Goal: Task Accomplishment & Management: Use online tool/utility

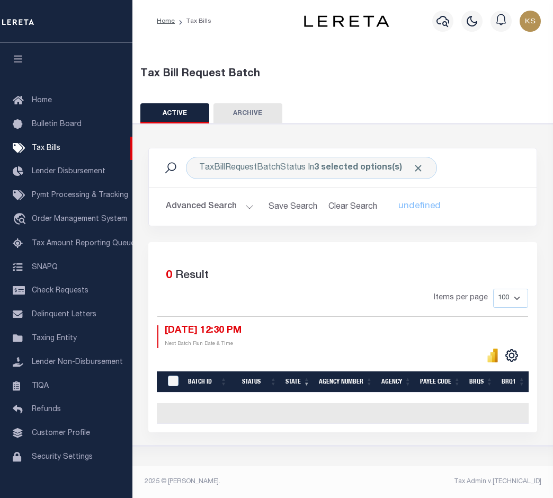
click at [248, 204] on button "Advanced Search" at bounding box center [210, 207] width 88 height 21
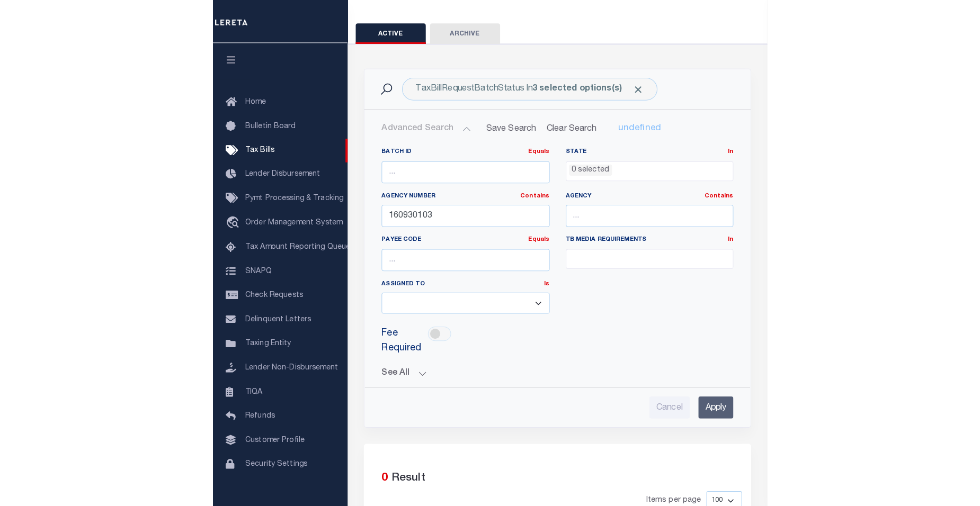
scroll to position [49, 0]
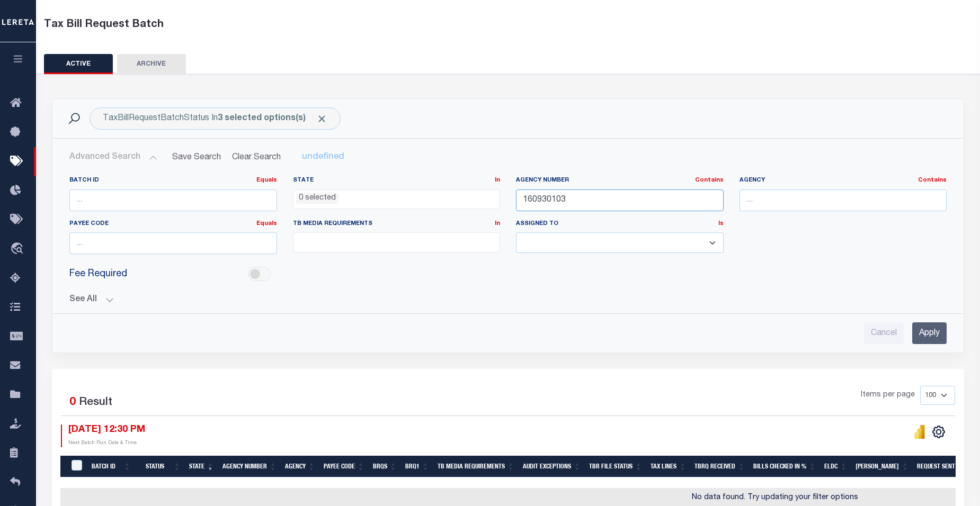
drag, startPoint x: 607, startPoint y: 202, endPoint x: 369, endPoint y: 192, distance: 238.6
click at [369, 192] on div "Batch ID Equals Equals Is Not Equal To Is Greater Than Is Less Than State In In…" at bounding box center [507, 219] width 893 height 86
click at [553, 337] on input "Apply" at bounding box center [929, 334] width 34 height 22
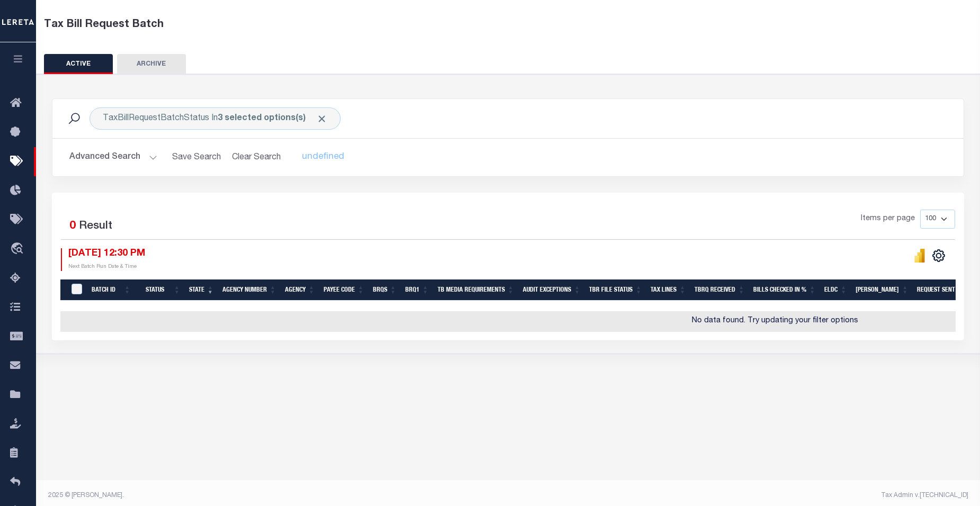
click at [146, 159] on button "Advanced Search" at bounding box center [113, 157] width 88 height 21
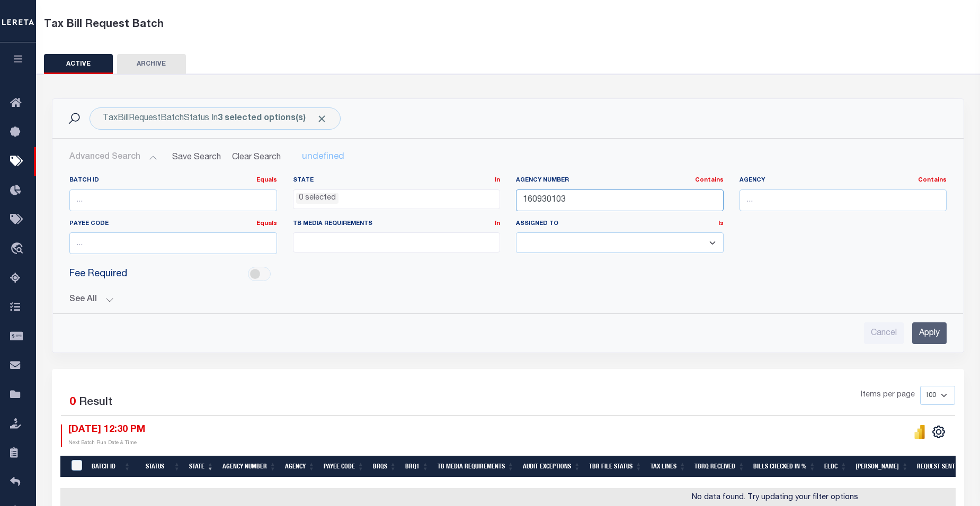
drag, startPoint x: 641, startPoint y: 206, endPoint x: 268, endPoint y: 201, distance: 373.5
click at [268, 201] on div "Batch ID Equals Equals Is Not Equal To Is Greater Than Is Less Than State In In…" at bounding box center [507, 219] width 893 height 86
paste input "370620604"
type input "370620604"
click at [553, 335] on input "Apply" at bounding box center [929, 334] width 34 height 22
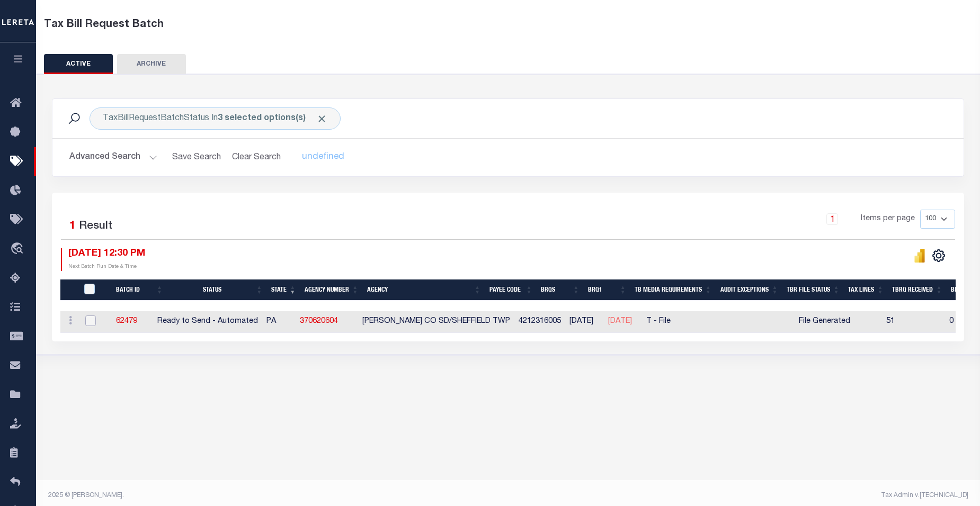
click at [89, 322] on input "checkbox" at bounding box center [90, 321] width 11 height 11
checkbox input "true"
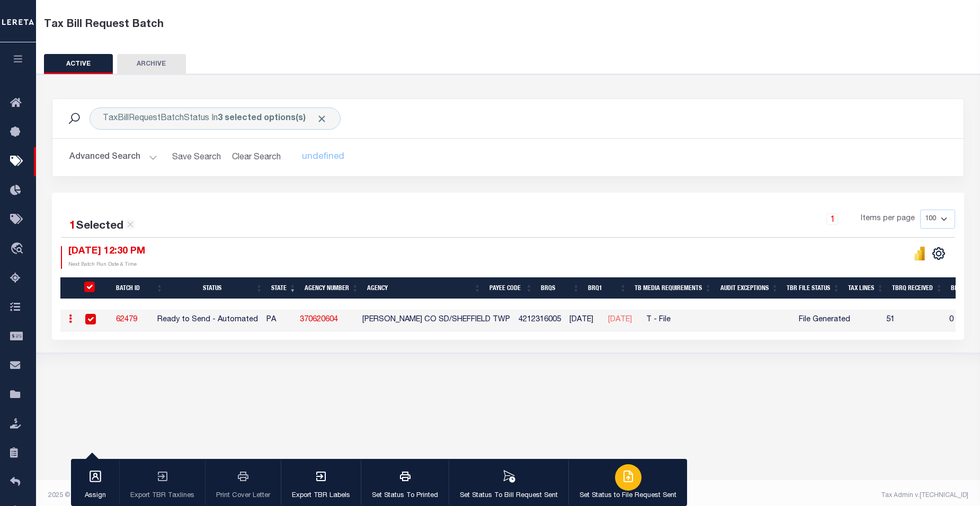
click at [553, 488] on div "button" at bounding box center [628, 478] width 26 height 26
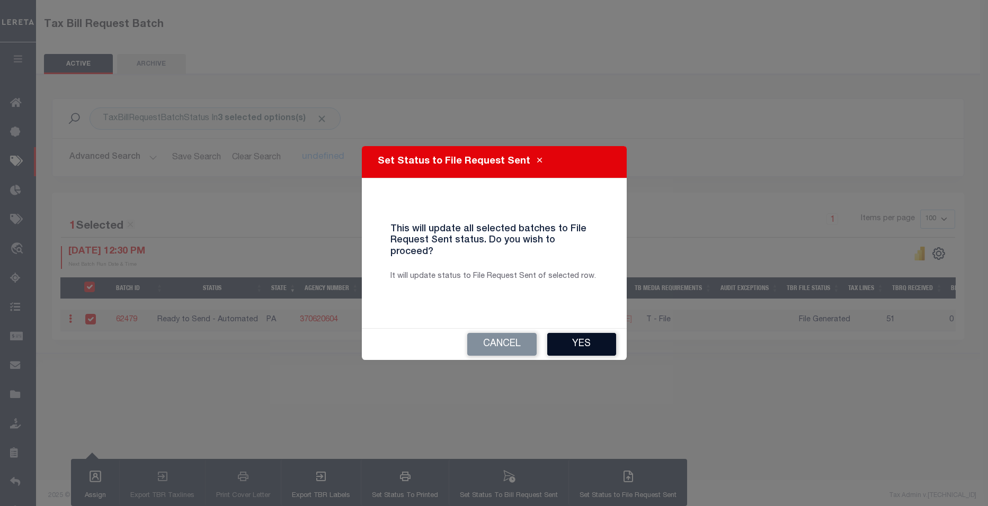
click at [553, 343] on button "Yes" at bounding box center [581, 344] width 69 height 23
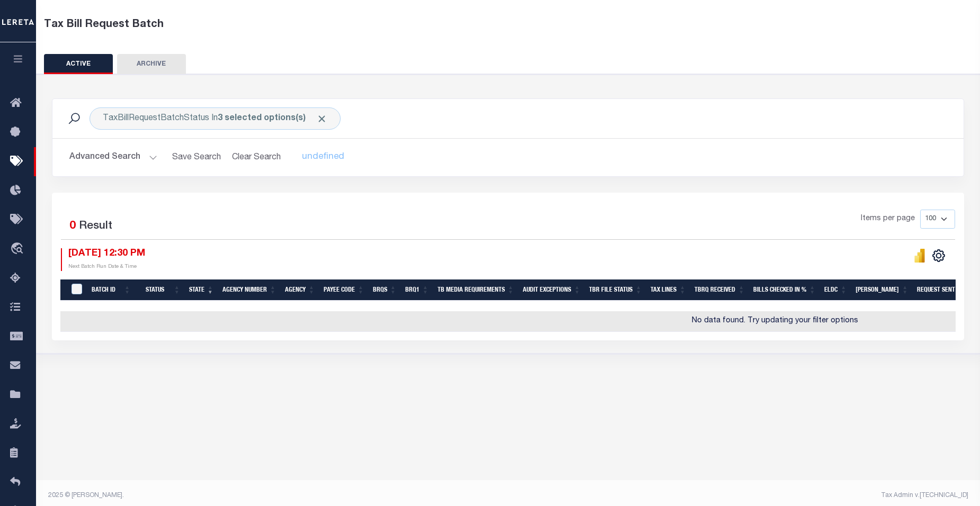
click at [148, 159] on button "Advanced Search" at bounding box center [113, 157] width 88 height 21
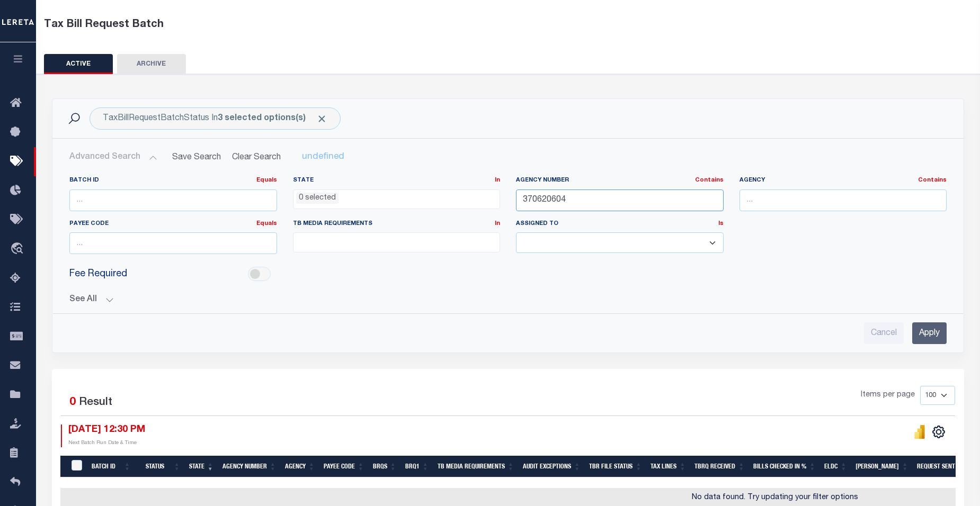
drag, startPoint x: 572, startPoint y: 203, endPoint x: 320, endPoint y: 196, distance: 252.3
click at [320, 196] on div "Batch ID Equals Equals Is Not Equal To Is Greater Than Is Less Than State In In…" at bounding box center [507, 219] width 893 height 86
paste input "6"
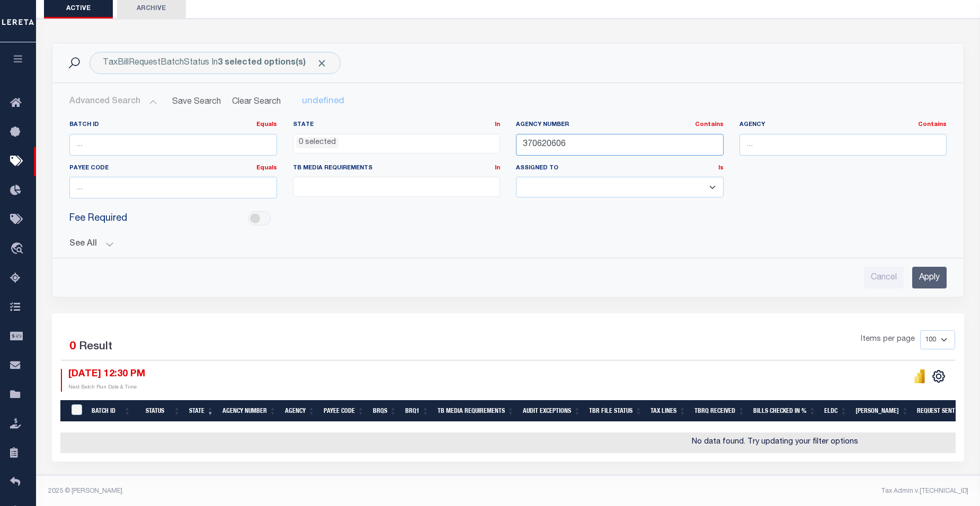
type input "370620606"
click at [553, 278] on input "Apply" at bounding box center [929, 278] width 34 height 22
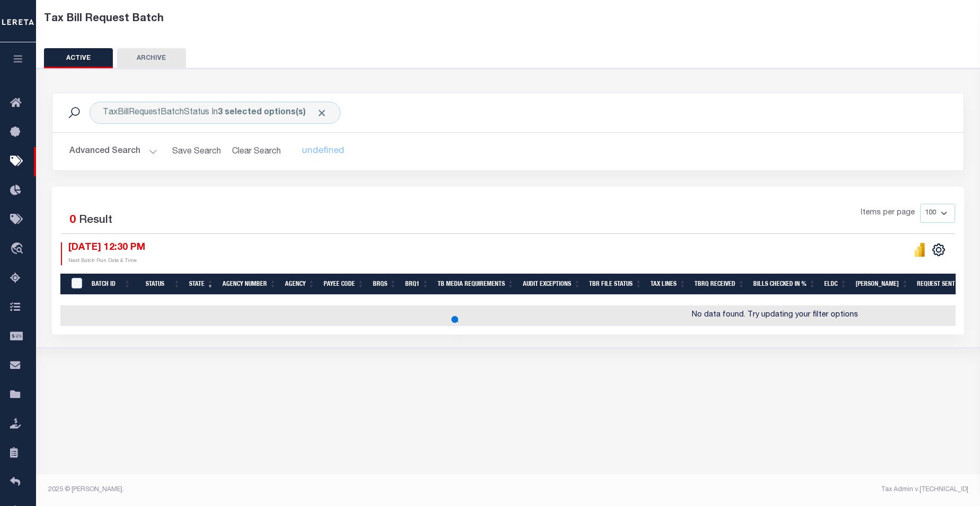
scroll to position [55, 0]
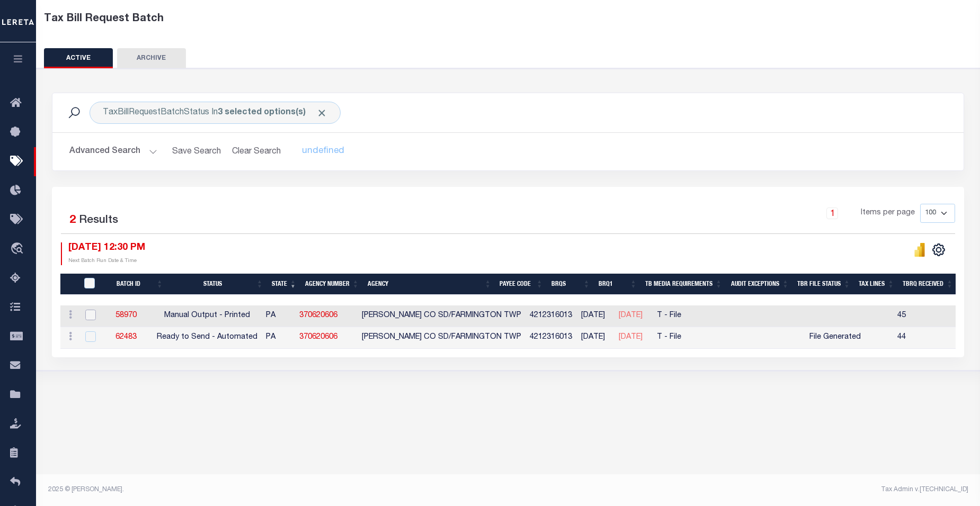
click at [91, 315] on input "checkbox" at bounding box center [90, 315] width 11 height 11
checkbox input "true"
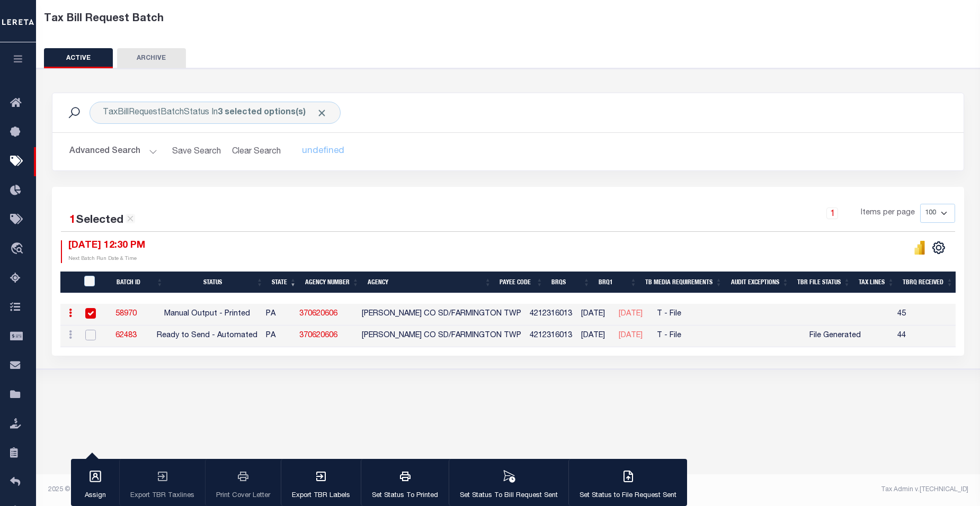
click at [90, 336] on input "checkbox" at bounding box center [90, 335] width 11 height 11
checkbox input "true"
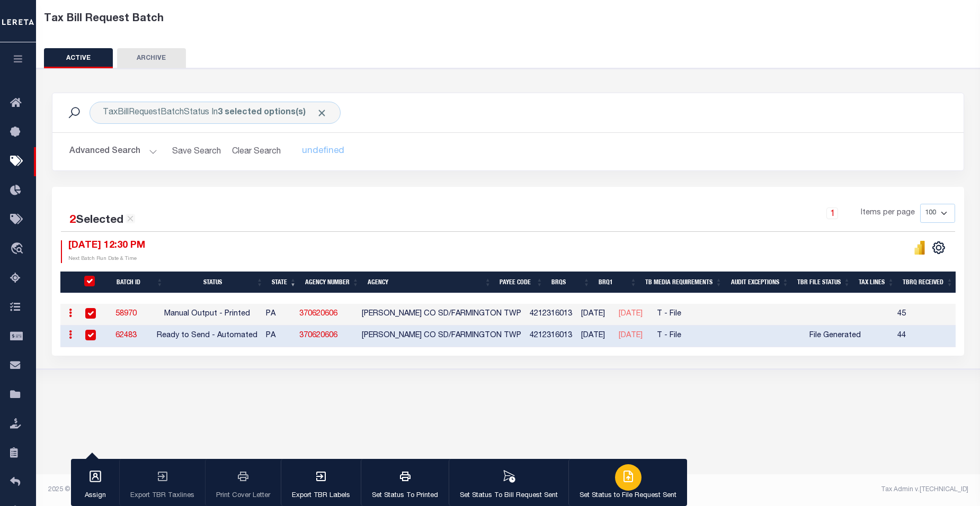
click at [553, 481] on icon "button" at bounding box center [628, 477] width 8 height 11
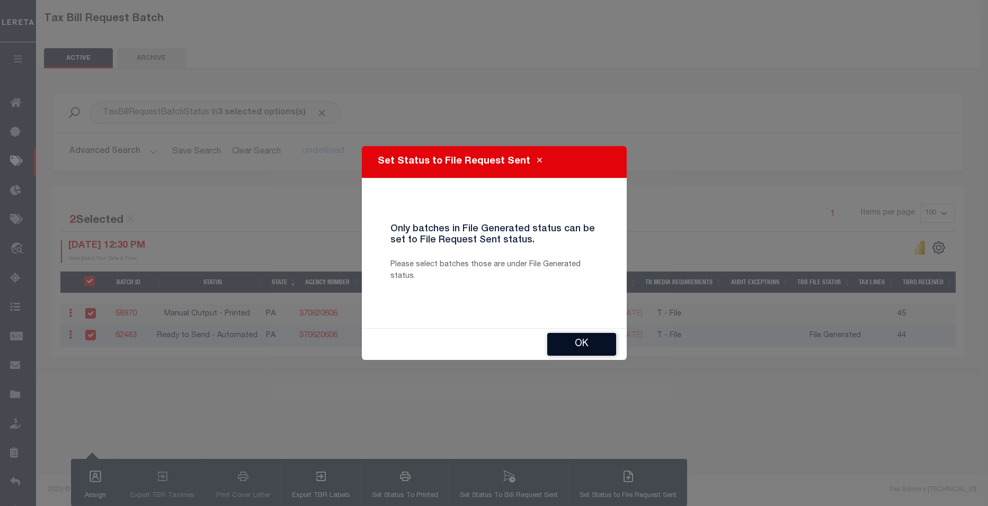
click at [553, 355] on button "OK" at bounding box center [581, 344] width 69 height 23
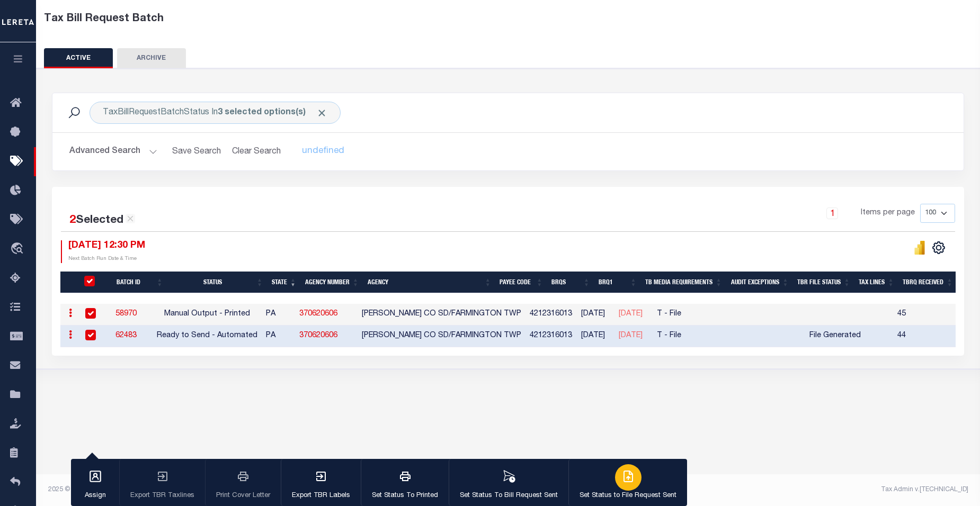
click at [553, 480] on icon "button" at bounding box center [628, 476] width 13 height 13
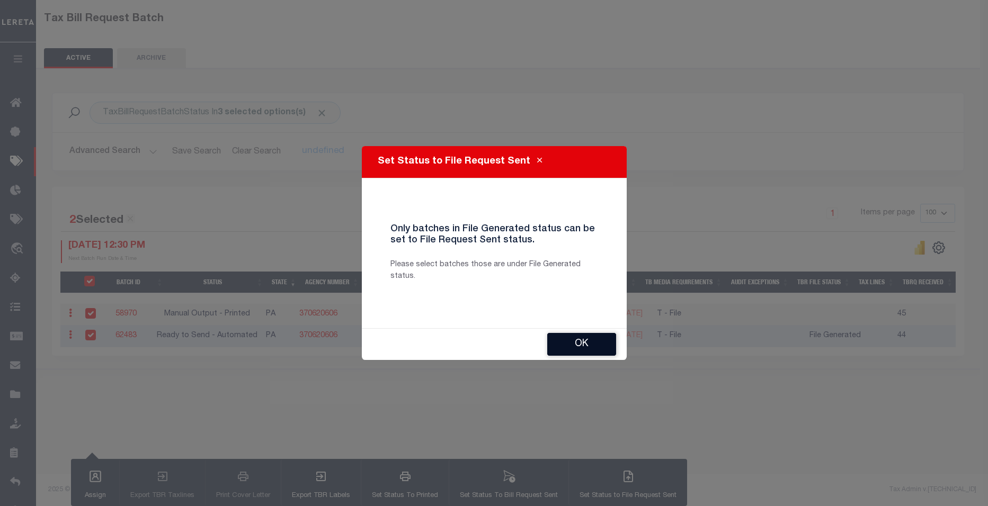
click at [553, 345] on button "OK" at bounding box center [581, 344] width 69 height 23
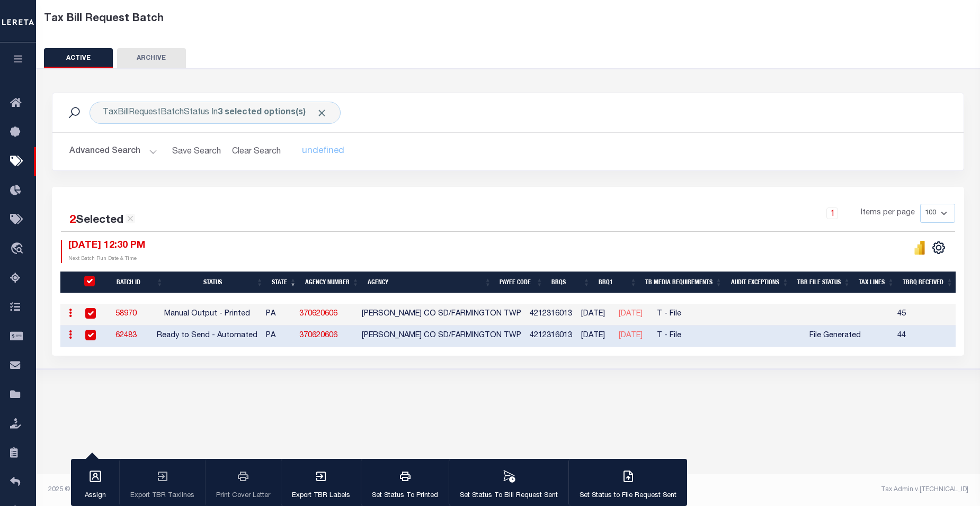
click at [92, 313] on input "checkbox" at bounding box center [90, 313] width 11 height 11
checkbox input "false"
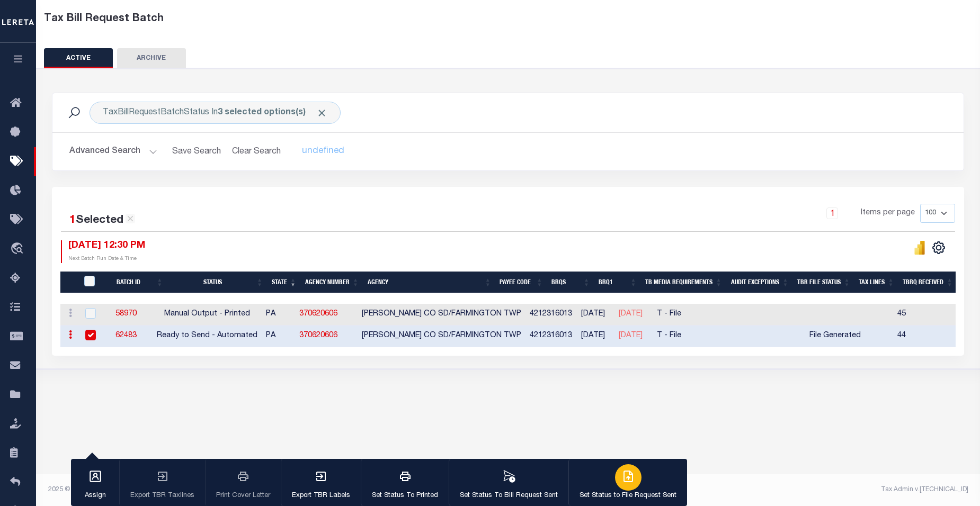
click at [553, 488] on div "button" at bounding box center [628, 478] width 26 height 26
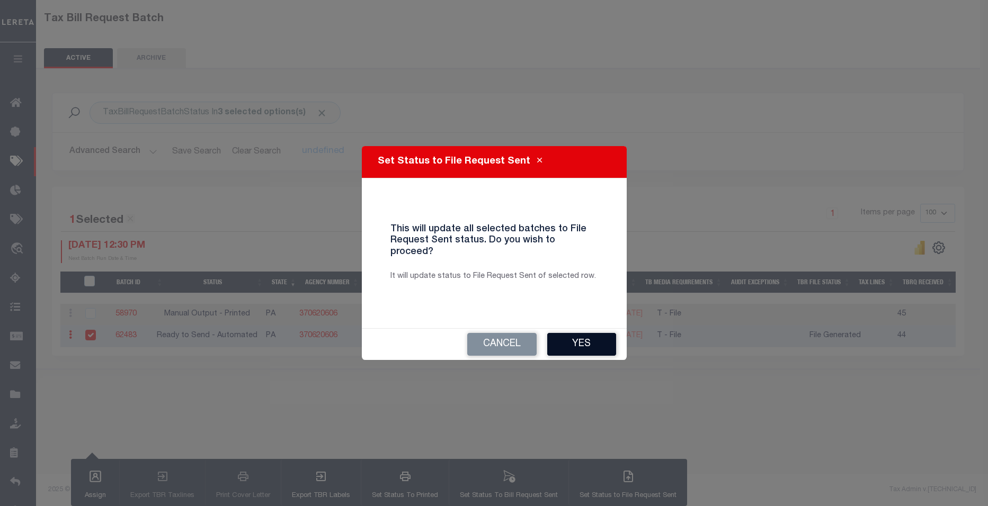
click at [553, 340] on button "Yes" at bounding box center [581, 344] width 69 height 23
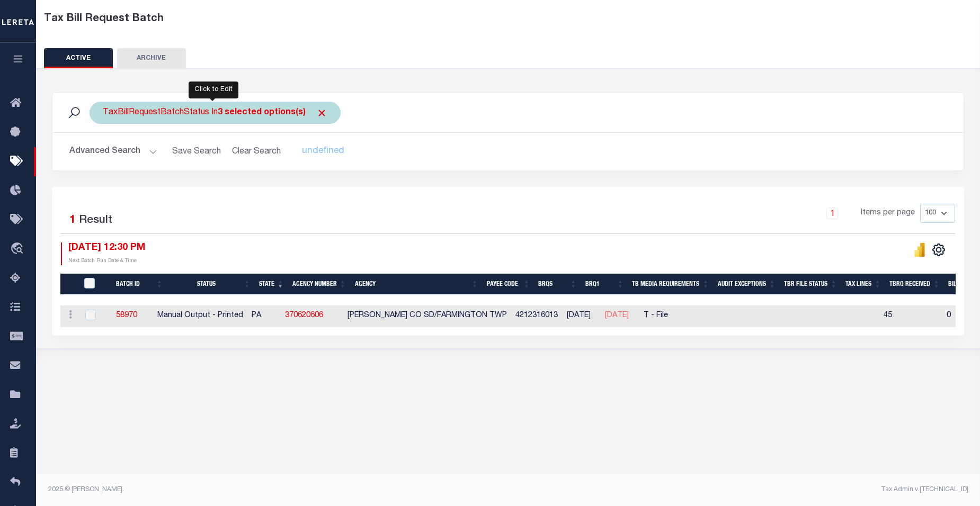
click at [162, 118] on div "TaxBillRequestBatchStatus In 3 selected options(s)" at bounding box center [215, 113] width 251 height 22
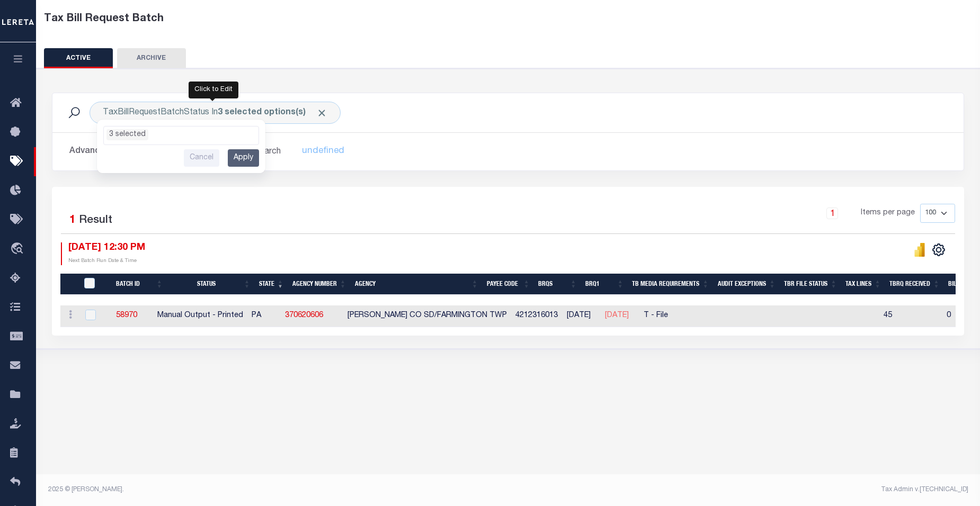
click at [471, 109] on div "TaxBillRequestBatchStatus In 3 selected options(s) Ready to Send - Manual (RTS)…" at bounding box center [508, 113] width 894 height 22
click at [150, 154] on button "Advanced Search" at bounding box center [113, 151] width 88 height 21
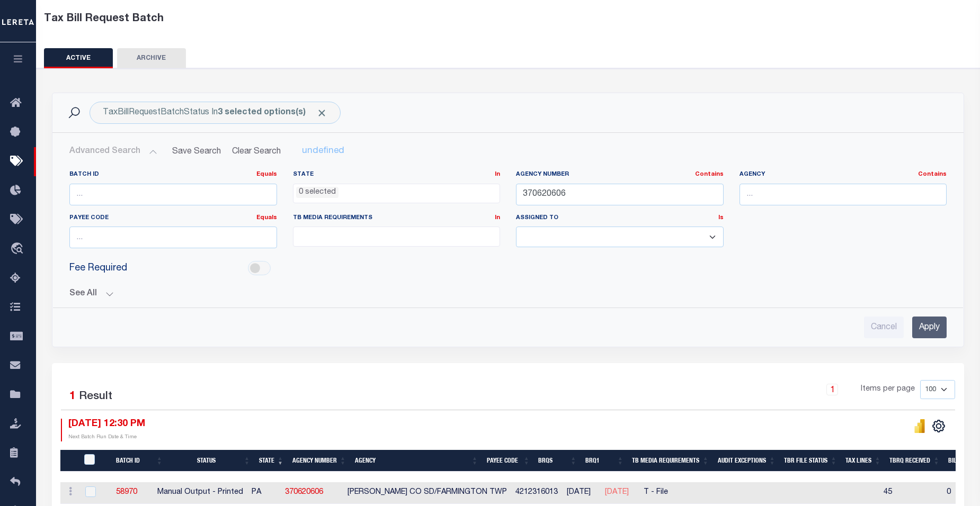
click at [527, 111] on div "TaxBillRequestBatchStatus In 3 selected options(s) Ready to Send - Manual (RTS)…" at bounding box center [508, 113] width 894 height 22
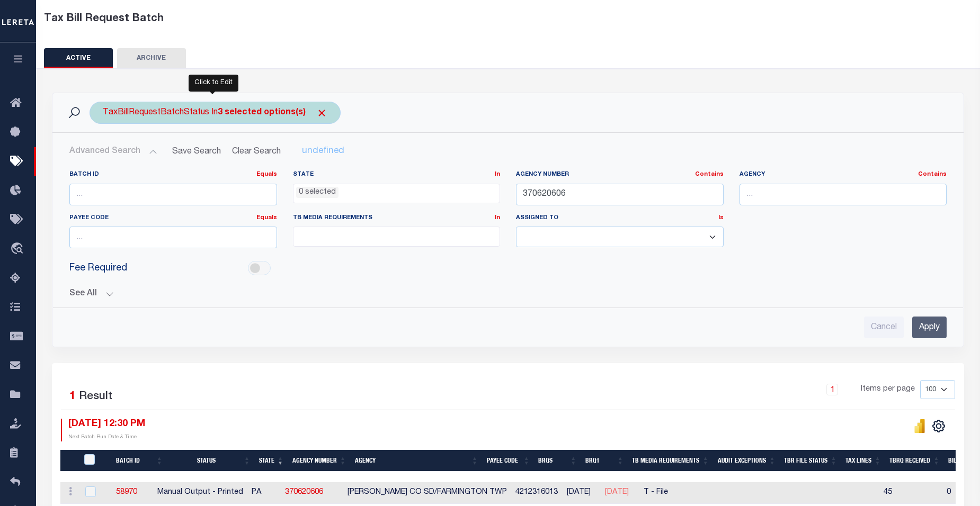
click at [168, 110] on div "TaxBillRequestBatchStatus In 3 selected options(s) Ready to Send - Manual (RTS)…" at bounding box center [215, 113] width 251 height 22
click at [168, 134] on ul "3 selected" at bounding box center [181, 134] width 155 height 14
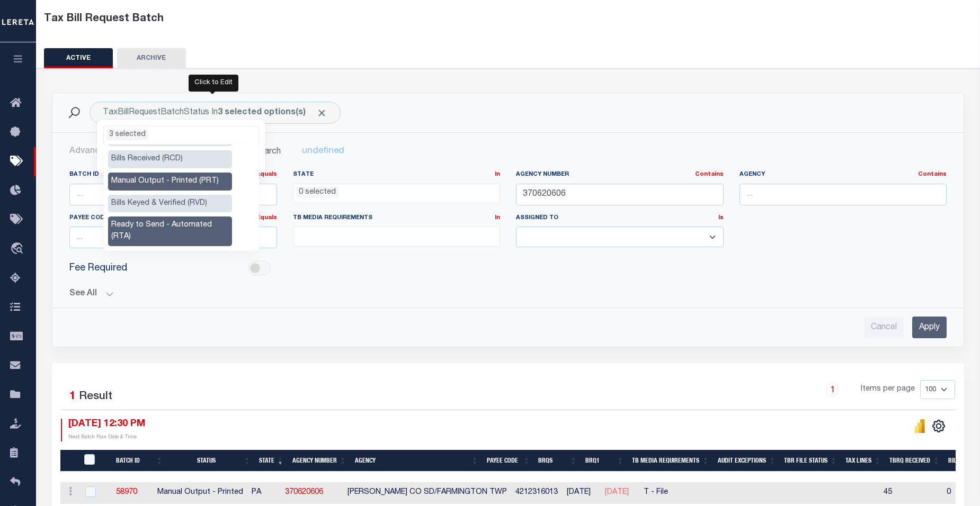
scroll to position [55, 0]
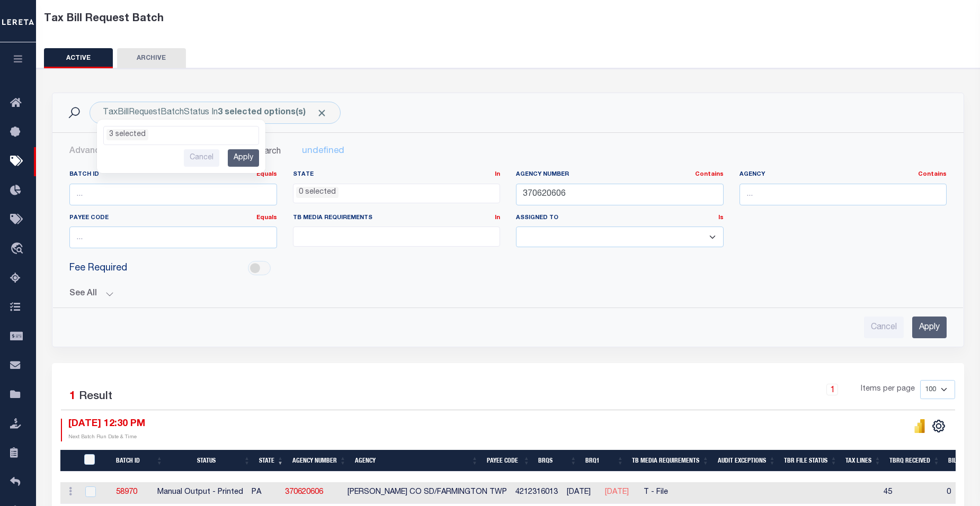
click at [414, 109] on div "TaxBillRequestBatchStatus In 3 selected options(s) Ready to Send - Manual (RTS)…" at bounding box center [508, 113] width 894 height 22
click at [91, 496] on input "checkbox" at bounding box center [90, 492] width 11 height 11
checkbox input "true"
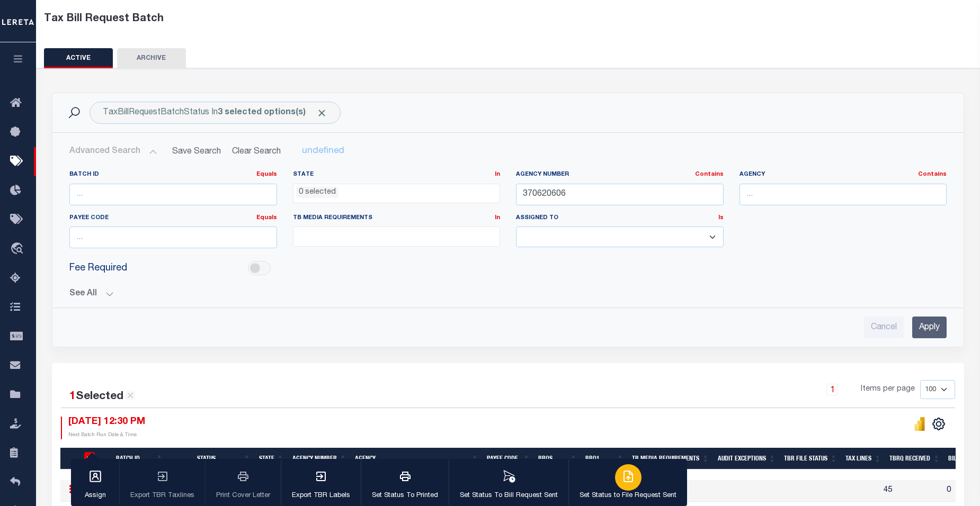
click at [553, 479] on icon "button" at bounding box center [628, 476] width 13 height 13
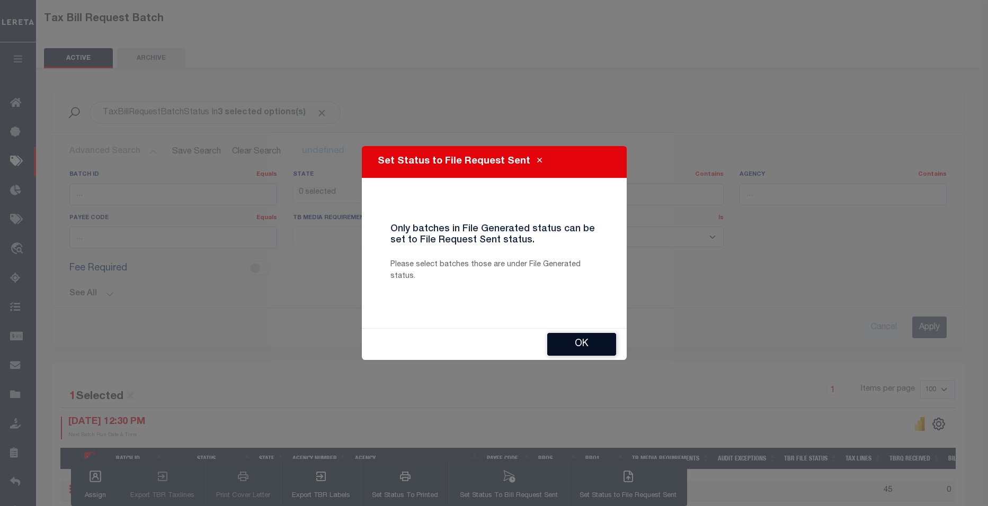
click at [553, 350] on button "OK" at bounding box center [581, 344] width 69 height 23
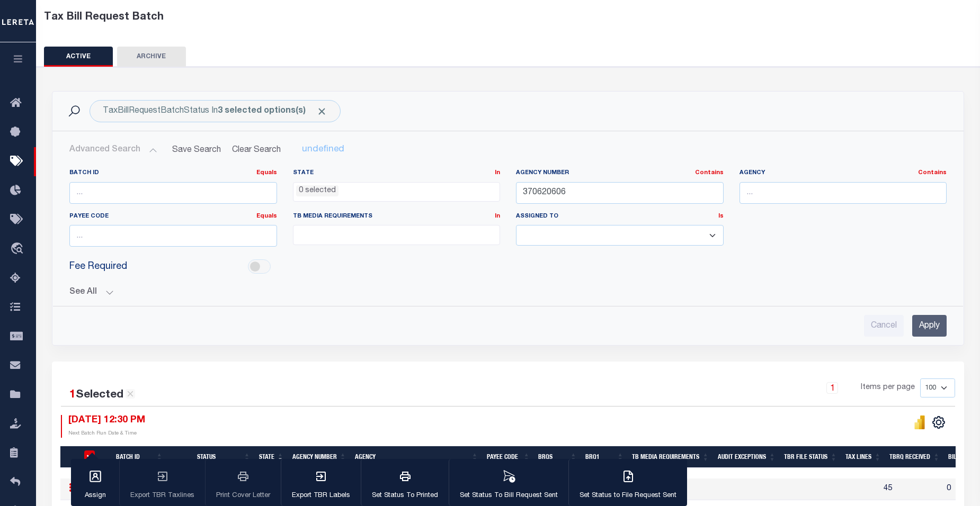
scroll to position [112, 0]
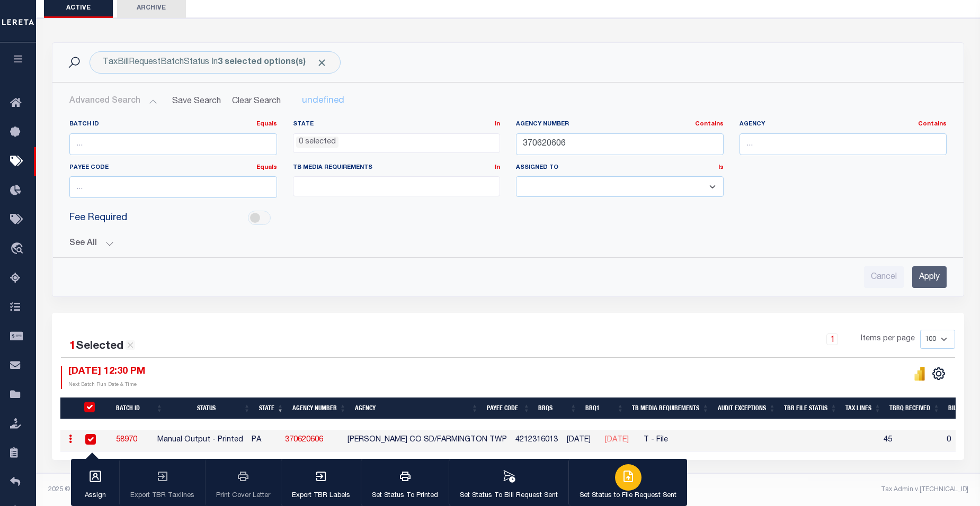
click at [553, 488] on div "button" at bounding box center [628, 478] width 26 height 26
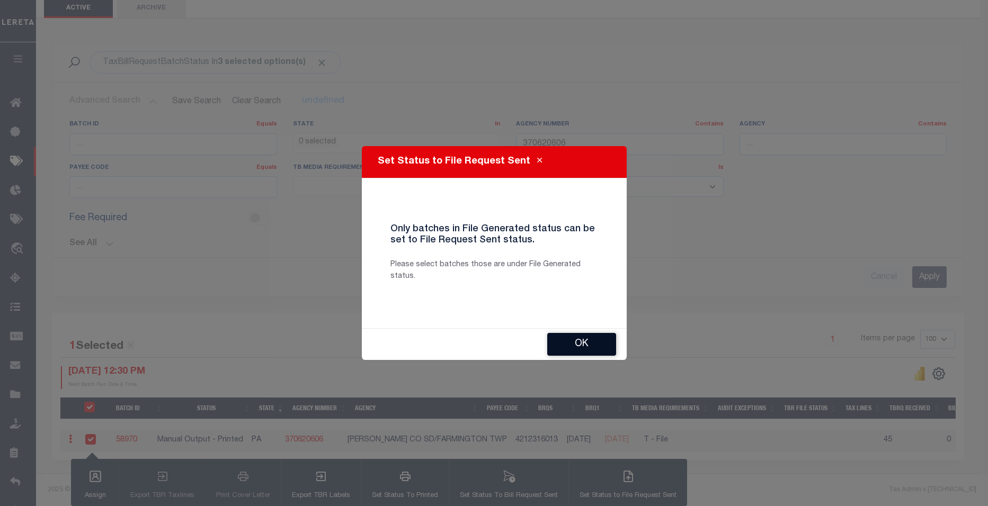
click at [553, 349] on button "OK" at bounding box center [581, 344] width 69 height 23
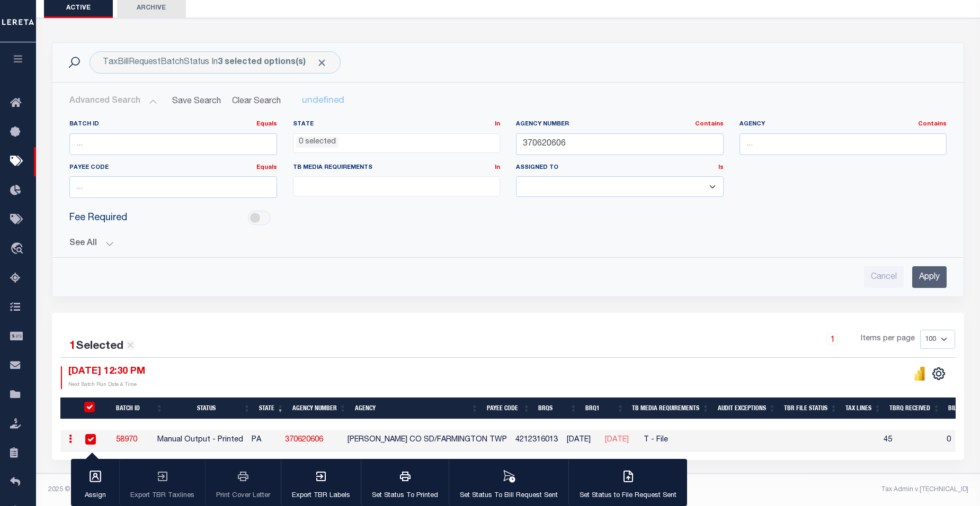
click at [527, 277] on div "Cancel Apply" at bounding box center [507, 277] width 877 height 22
click at [323, 248] on div "Batch ID Equals Equals Is Not Equal To Is Greater Than Is Less Than State In In…" at bounding box center [508, 200] width 894 height 176
drag, startPoint x: 574, startPoint y: 136, endPoint x: 452, endPoint y: 141, distance: 122.0
click at [452, 141] on div "Batch ID Equals Equals Is Not Equal To Is Greater Than Is Less Than State In In…" at bounding box center [507, 163] width 893 height 86
paste input "13"
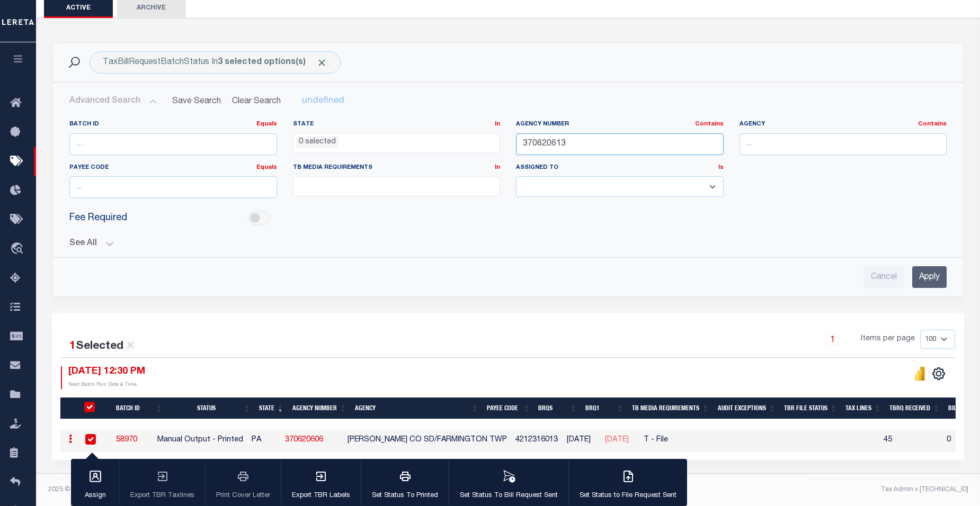
type input "370620613"
click at [553, 274] on input "Apply" at bounding box center [929, 277] width 34 height 22
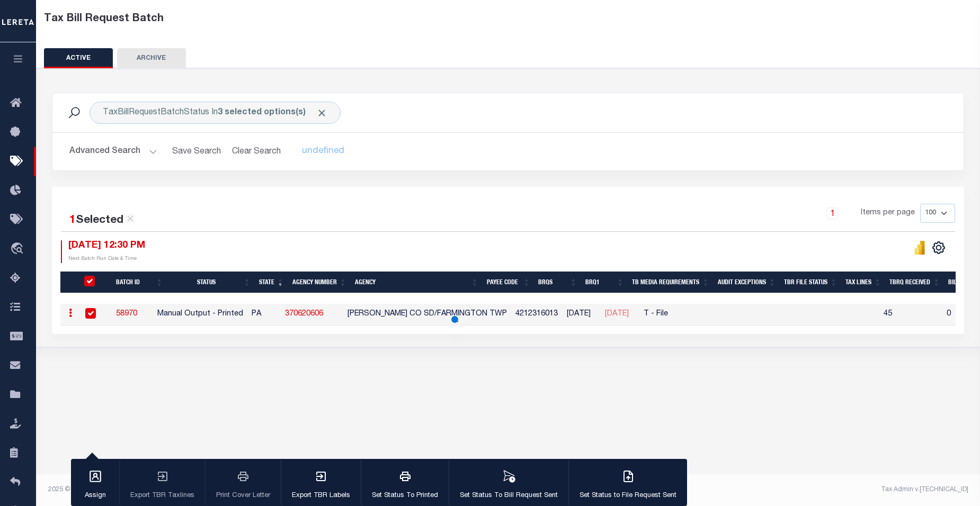
scroll to position [55, 0]
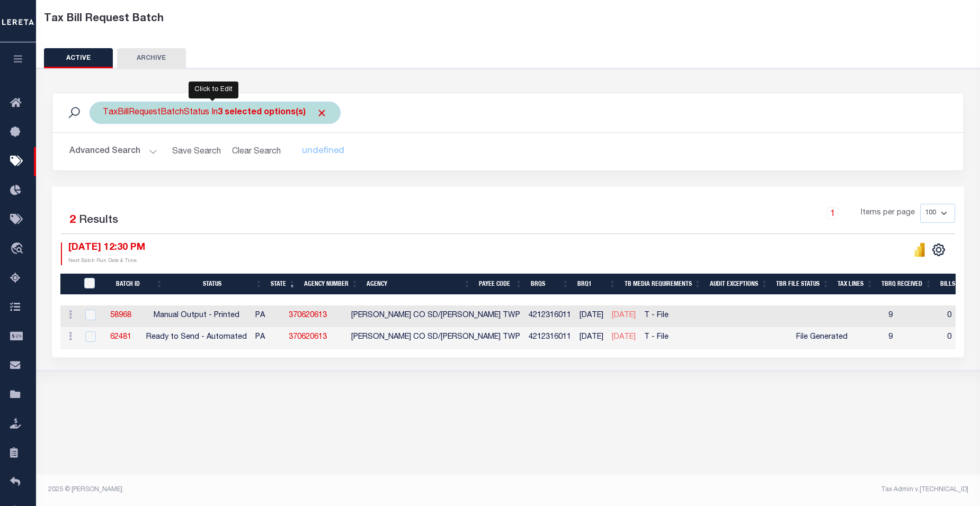
click at [173, 111] on div "TaxBillRequestBatchStatus In 3 selected options(s) Ready to Send - Manual (RTS)…" at bounding box center [215, 113] width 251 height 22
click at [161, 134] on ul "3 selected" at bounding box center [181, 134] width 155 height 14
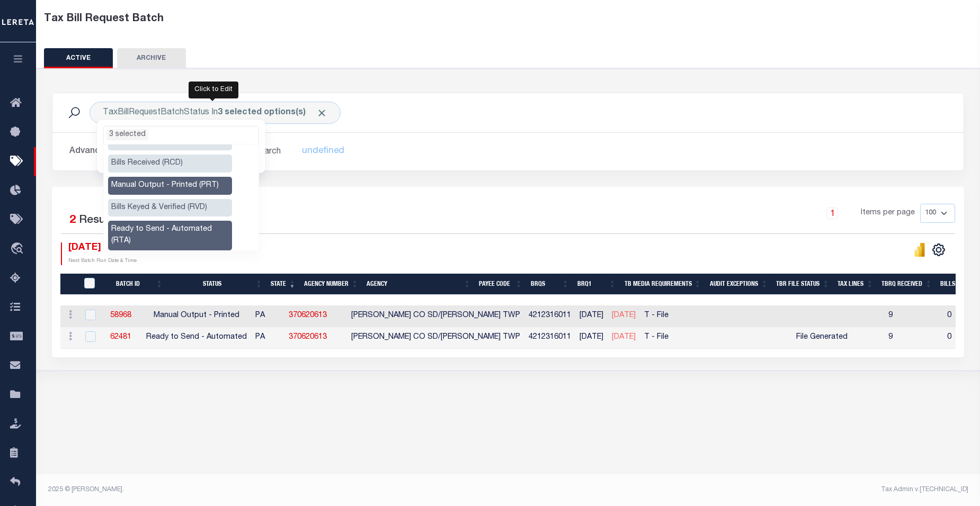
scroll to position [42, 0]
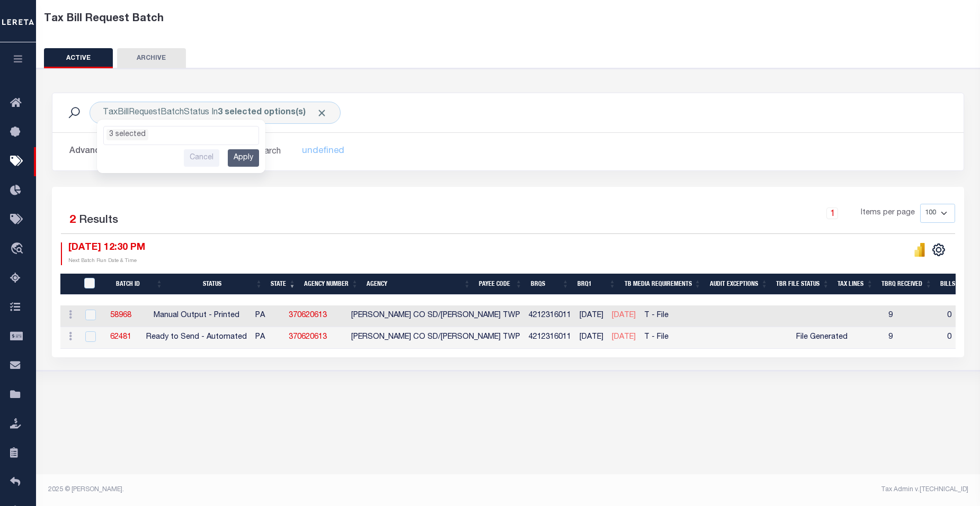
click at [300, 214] on div "1 Items per page 100 200 500 1000" at bounding box center [622, 218] width 667 height 28
click at [93, 313] on input "checkbox" at bounding box center [90, 315] width 11 height 11
checkbox input "true"
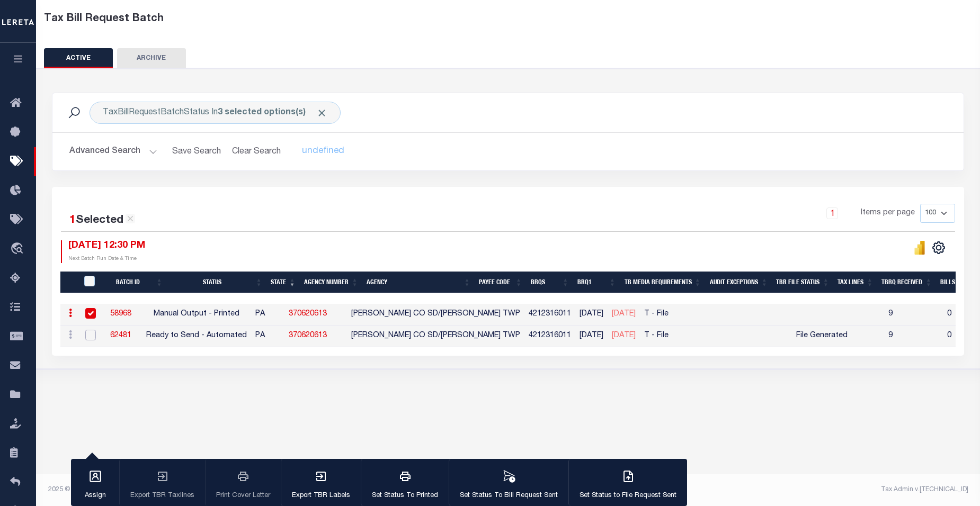
click at [90, 337] on input "checkbox" at bounding box center [90, 335] width 11 height 11
checkbox input "true"
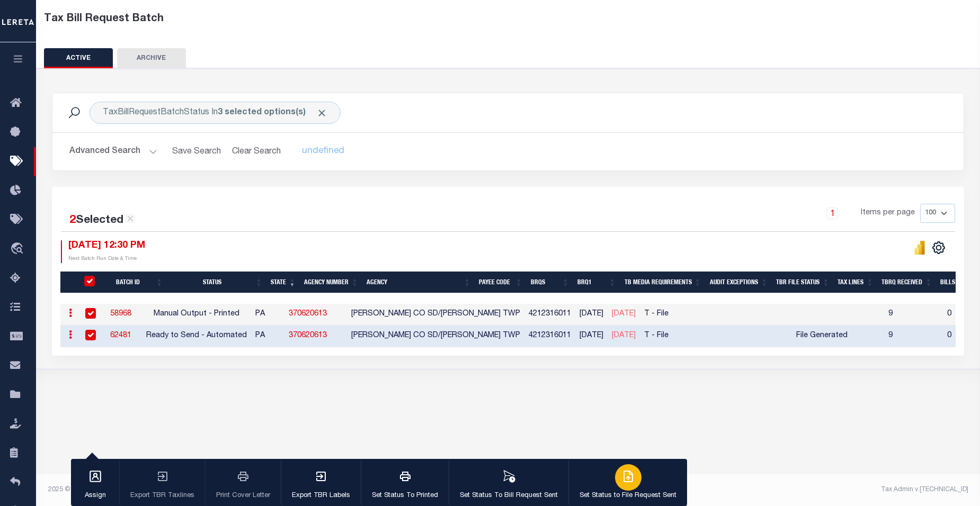
click at [553, 481] on div "button" at bounding box center [628, 478] width 26 height 26
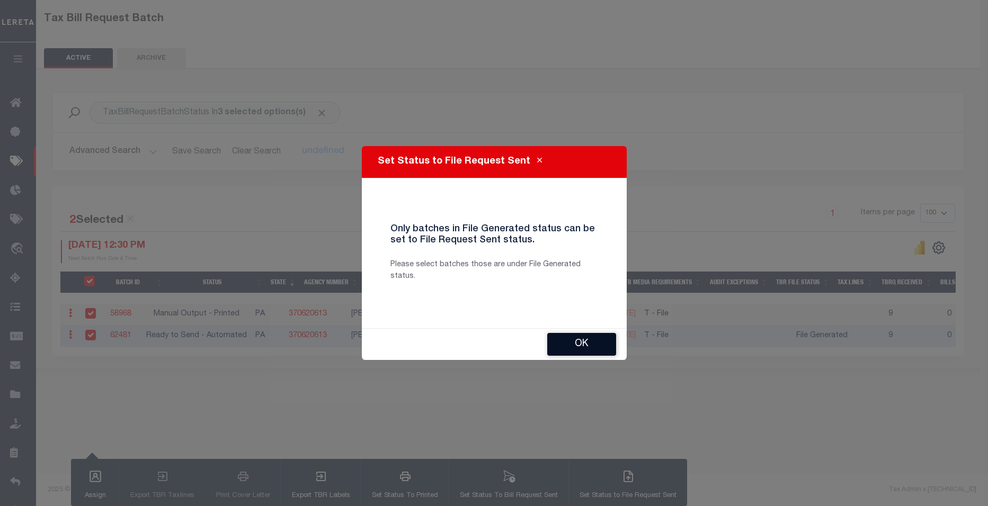
click at [553, 342] on button "OK" at bounding box center [581, 344] width 69 height 23
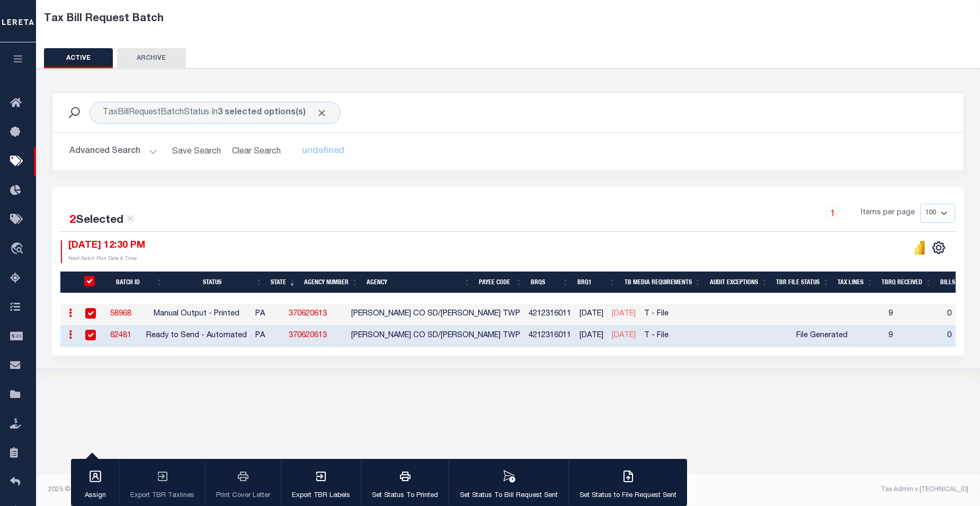
click at [91, 313] on input "checkbox" at bounding box center [90, 313] width 11 height 11
checkbox input "false"
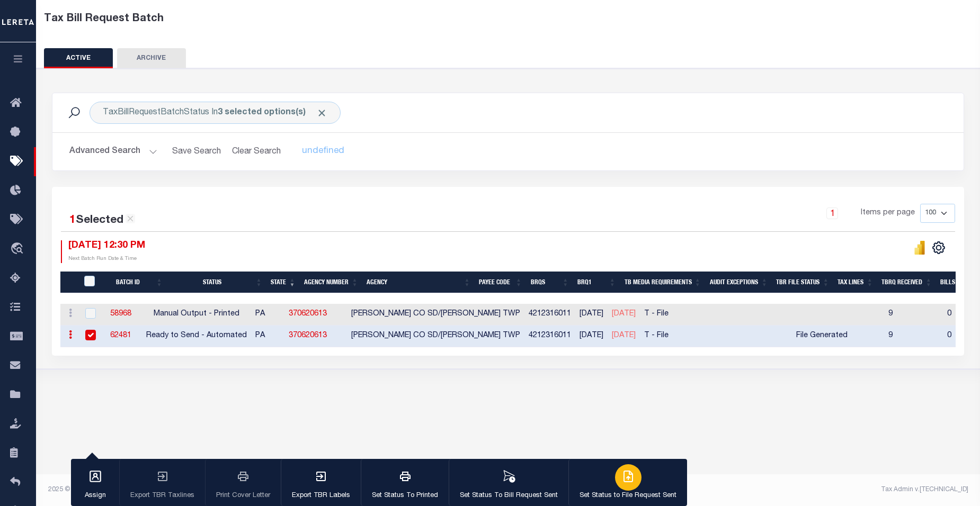
click at [553, 482] on icon "button" at bounding box center [628, 476] width 13 height 13
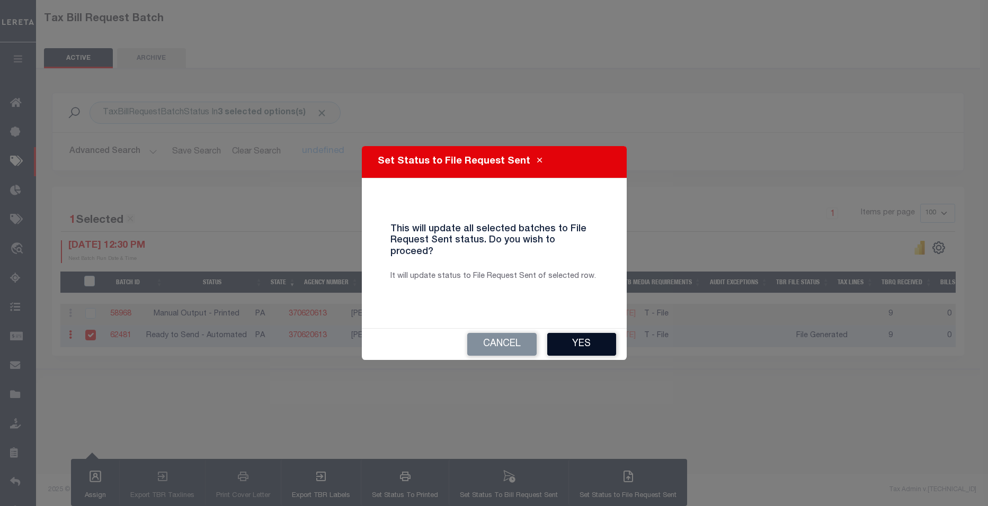
click at [553, 336] on button "Yes" at bounding box center [581, 344] width 69 height 23
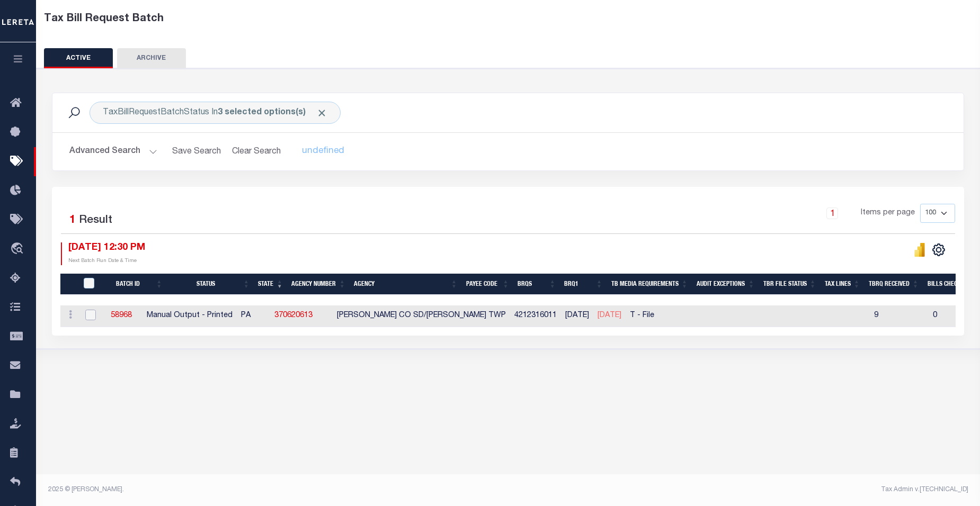
click at [88, 316] on input "checkbox" at bounding box center [90, 315] width 11 height 11
checkbox input "true"
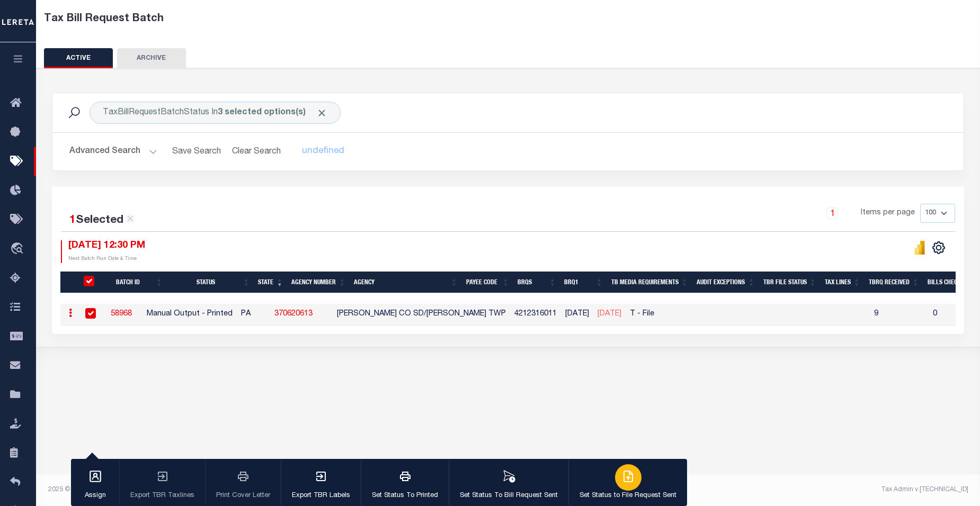
click at [553, 479] on icon "button" at bounding box center [630, 476] width 6 height 8
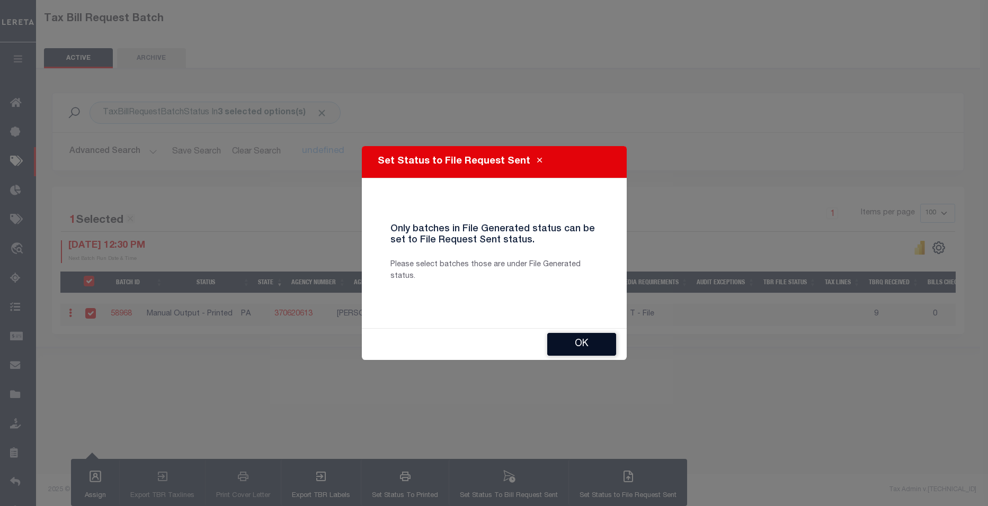
click at [553, 350] on button "OK" at bounding box center [581, 344] width 69 height 23
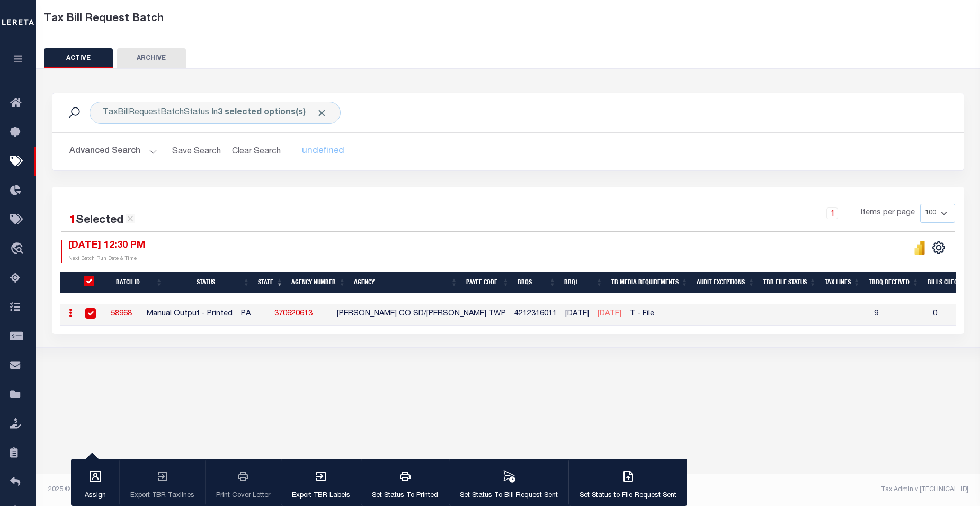
click at [149, 153] on button "Advanced Search" at bounding box center [113, 151] width 88 height 21
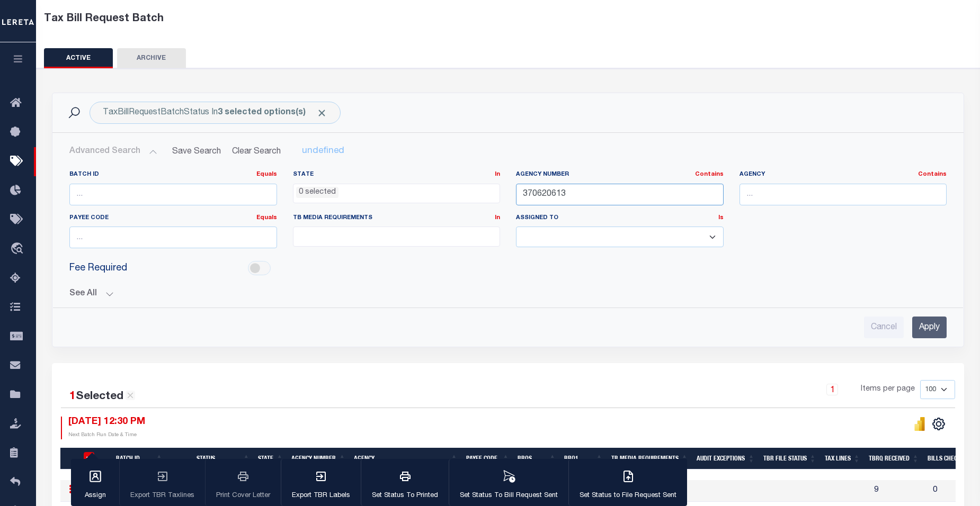
drag, startPoint x: 526, startPoint y: 193, endPoint x: 305, endPoint y: 207, distance: 221.4
click at [305, 207] on div "Batch ID Equals Equals Is Not Equal To Is Greater Than Is Less Than State In In…" at bounding box center [507, 214] width 893 height 86
paste input "6"
type input "370620616"
click at [553, 328] on input "Apply" at bounding box center [929, 328] width 34 height 22
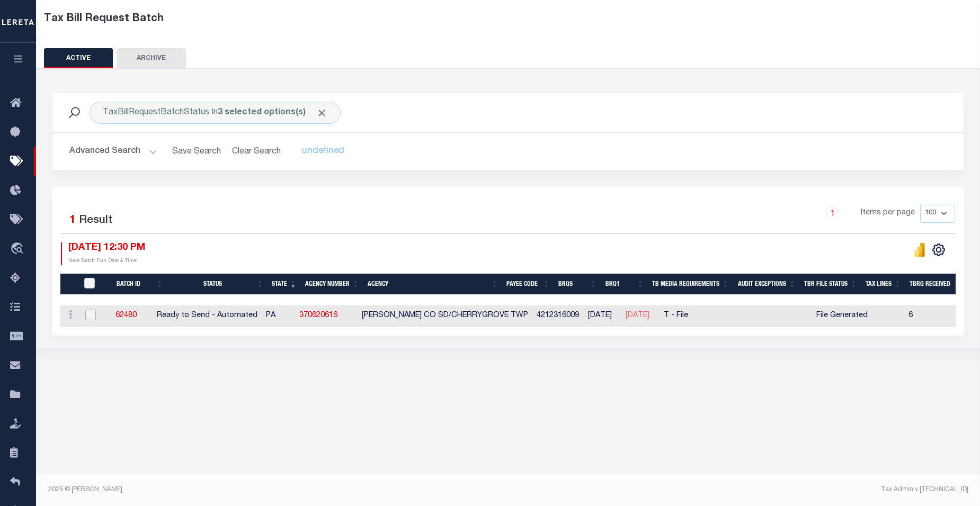
click at [88, 316] on input "checkbox" at bounding box center [90, 315] width 11 height 11
checkbox input "true"
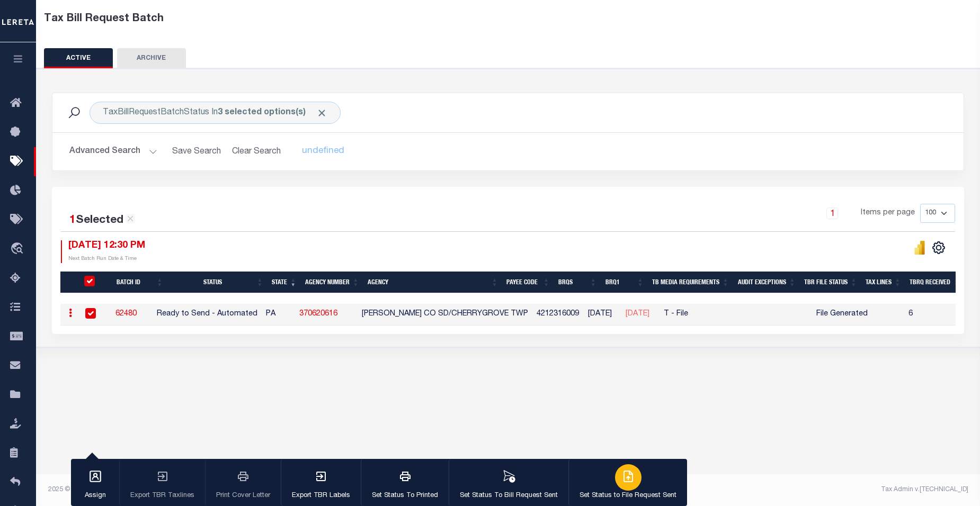
click at [553, 482] on icon "button" at bounding box center [628, 476] width 13 height 13
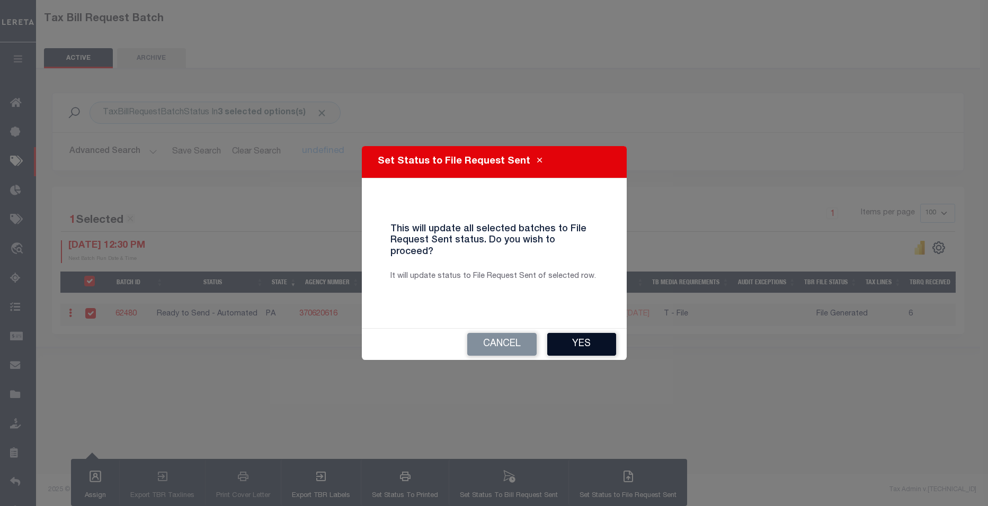
click at [553, 340] on button "Yes" at bounding box center [581, 344] width 69 height 23
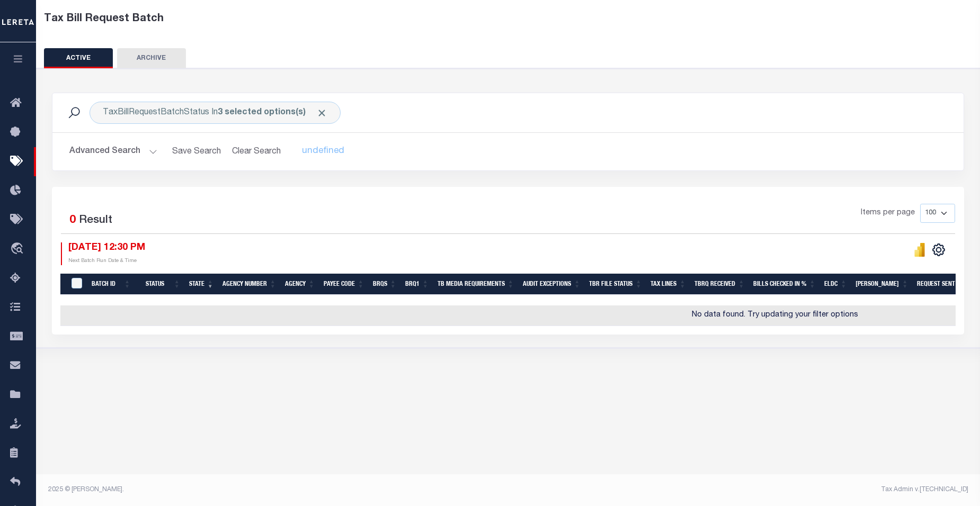
click at [147, 146] on button "Advanced Search" at bounding box center [113, 151] width 88 height 21
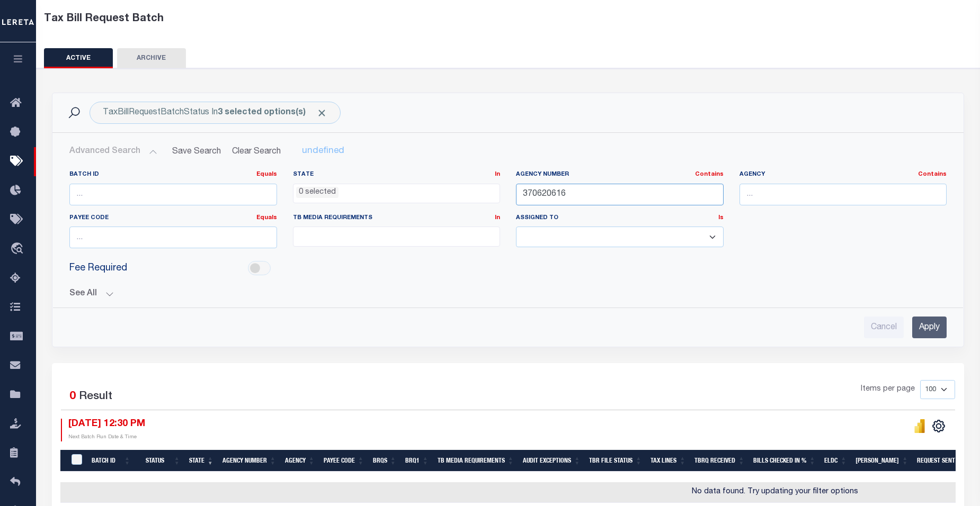
drag, startPoint x: 568, startPoint y: 197, endPoint x: 291, endPoint y: 188, distance: 277.8
click at [291, 188] on div "Batch ID Equals Equals Is Not Equal To Is Greater Than Is Less Than State In In…" at bounding box center [507, 214] width 893 height 86
paste input "7"
type input "370620617"
click at [553, 326] on input "Apply" at bounding box center [929, 328] width 34 height 22
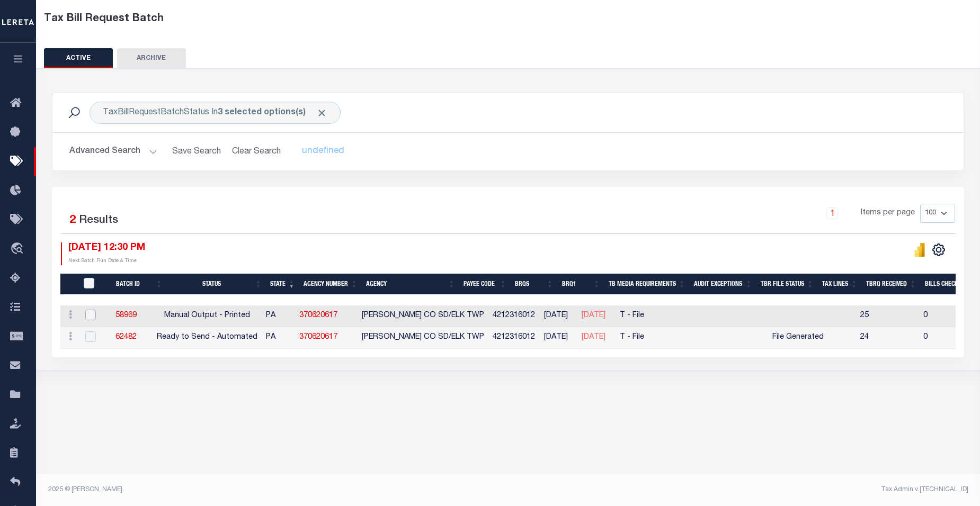
click at [92, 315] on input "checkbox" at bounding box center [90, 315] width 11 height 11
checkbox input "true"
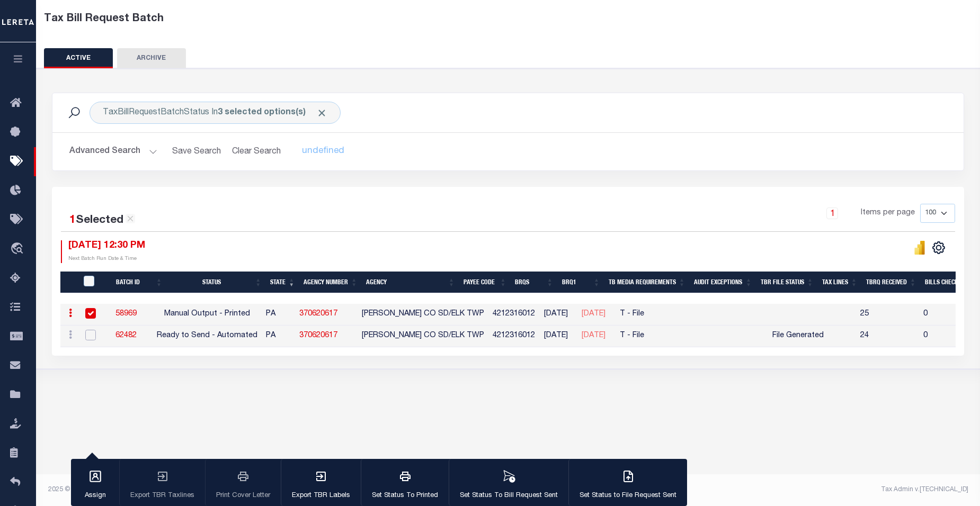
click at [88, 333] on input "checkbox" at bounding box center [90, 335] width 11 height 11
checkbox input "true"
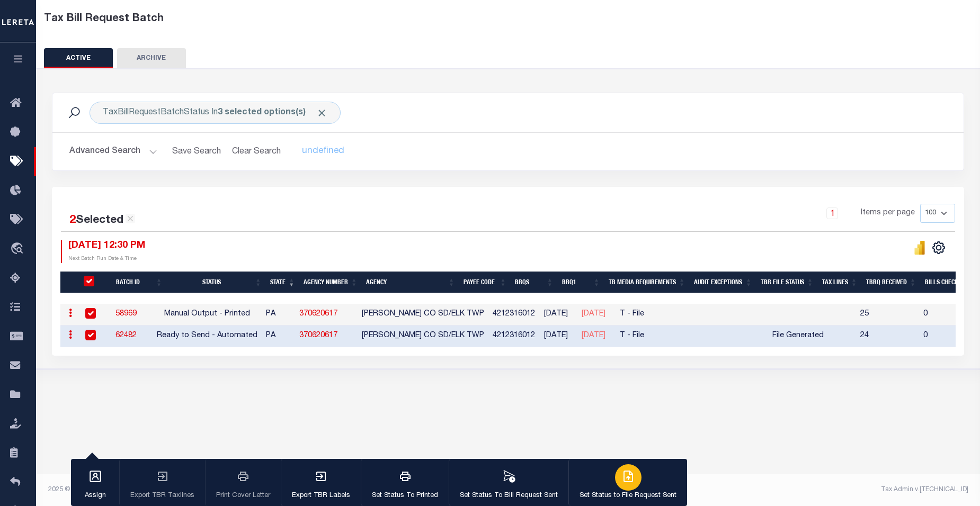
click at [553, 483] on icon "button" at bounding box center [628, 476] width 13 height 13
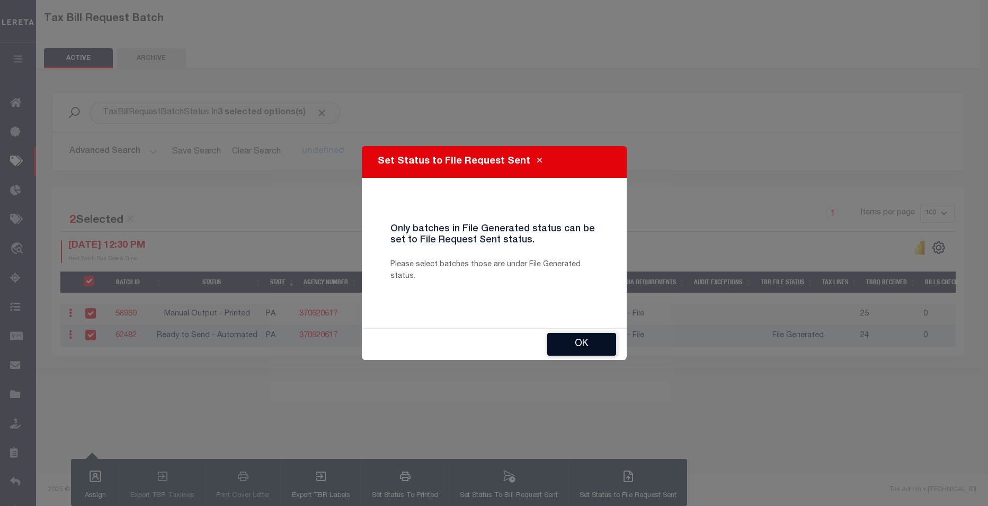
click at [553, 353] on button "OK" at bounding box center [581, 344] width 69 height 23
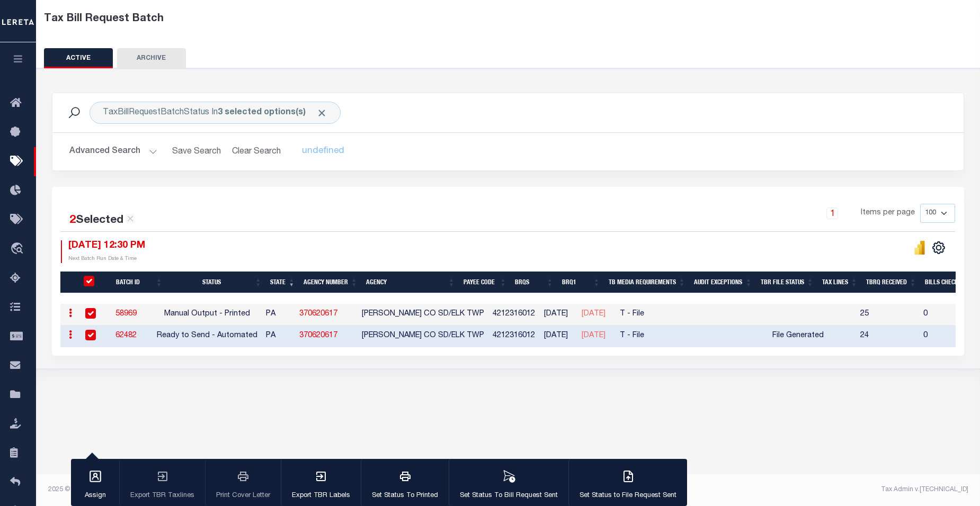
click at [90, 314] on input "checkbox" at bounding box center [90, 313] width 11 height 11
checkbox input "false"
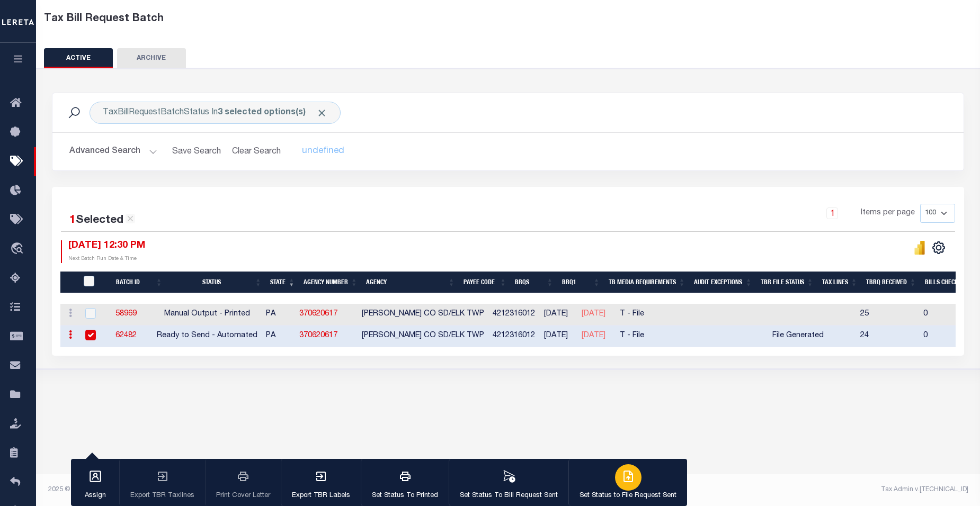
click at [553, 481] on icon "button" at bounding box center [628, 476] width 13 height 13
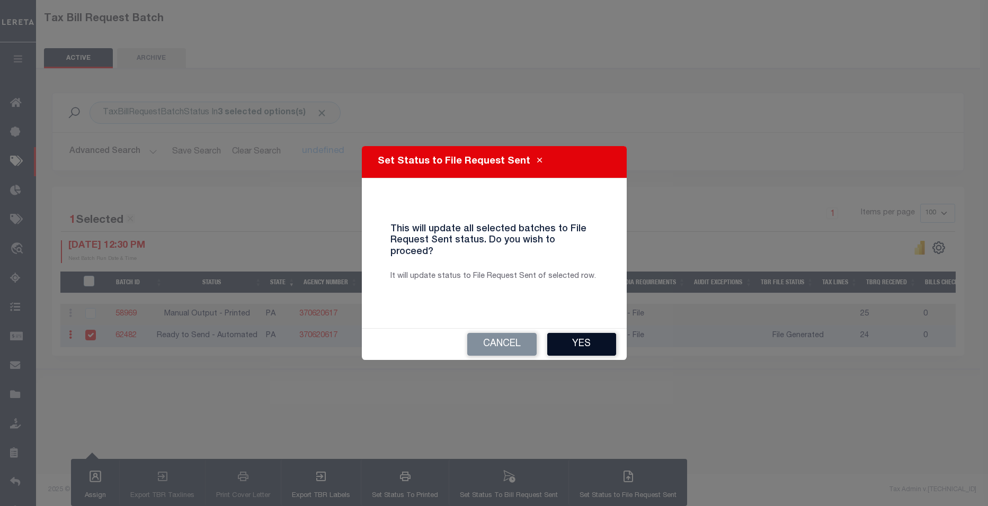
click at [553, 346] on button "Yes" at bounding box center [581, 344] width 69 height 23
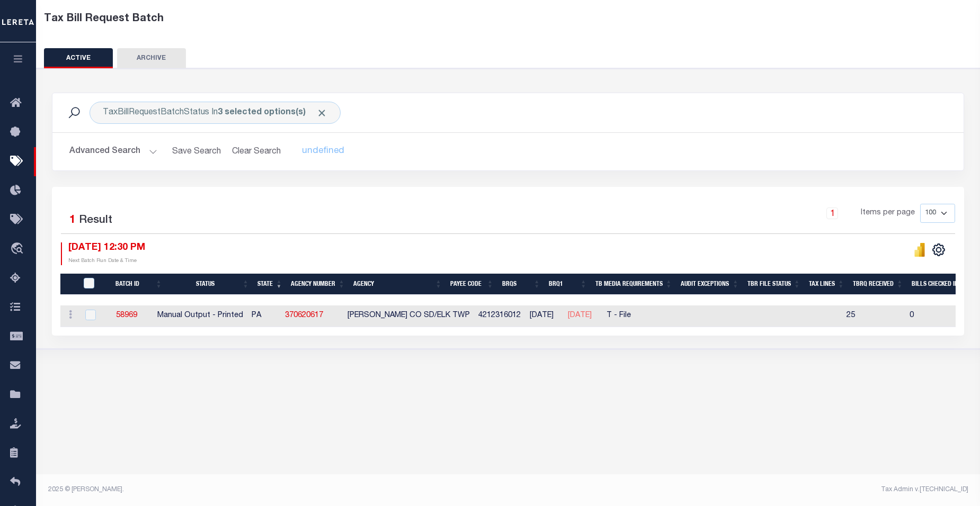
click at [148, 150] on button "Advanced Search" at bounding box center [113, 151] width 88 height 21
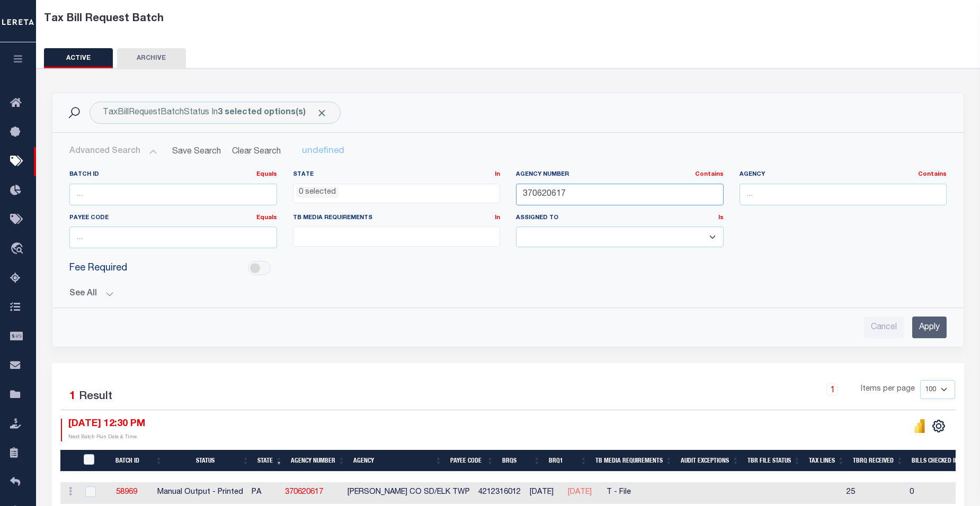
drag, startPoint x: 581, startPoint y: 192, endPoint x: 260, endPoint y: 188, distance: 321.1
click at [260, 188] on div "Batch ID Equals Equals Is Not Equal To Is Greater Than Is Less Than State In In…" at bounding box center [507, 214] width 893 height 86
paste input "8"
type input "370620618"
click at [553, 330] on input "Apply" at bounding box center [929, 328] width 34 height 22
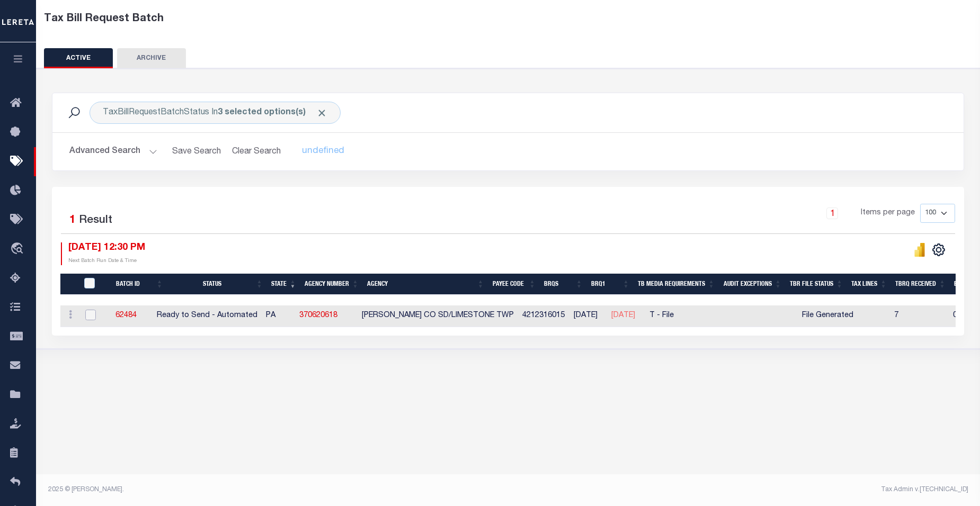
click at [90, 315] on input "checkbox" at bounding box center [90, 315] width 11 height 11
checkbox input "true"
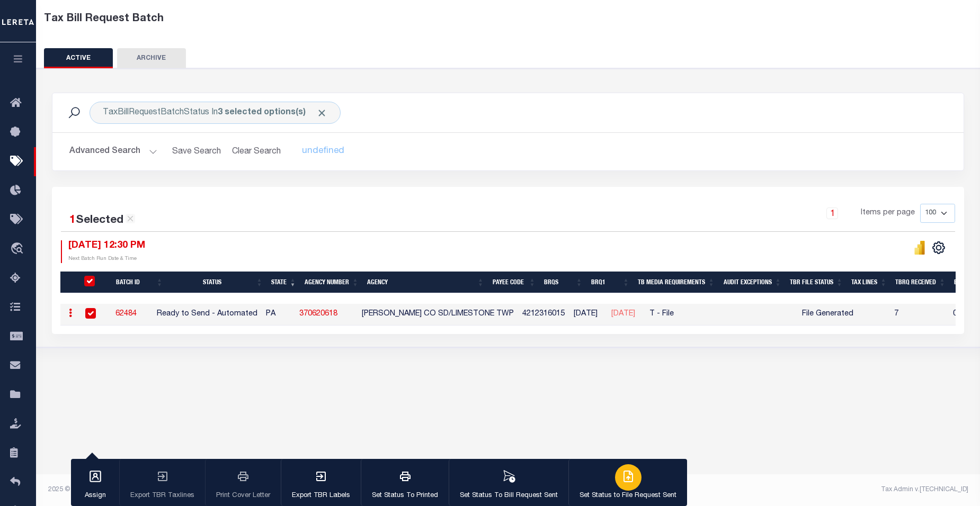
click at [553, 479] on icon "button" at bounding box center [630, 476] width 6 height 8
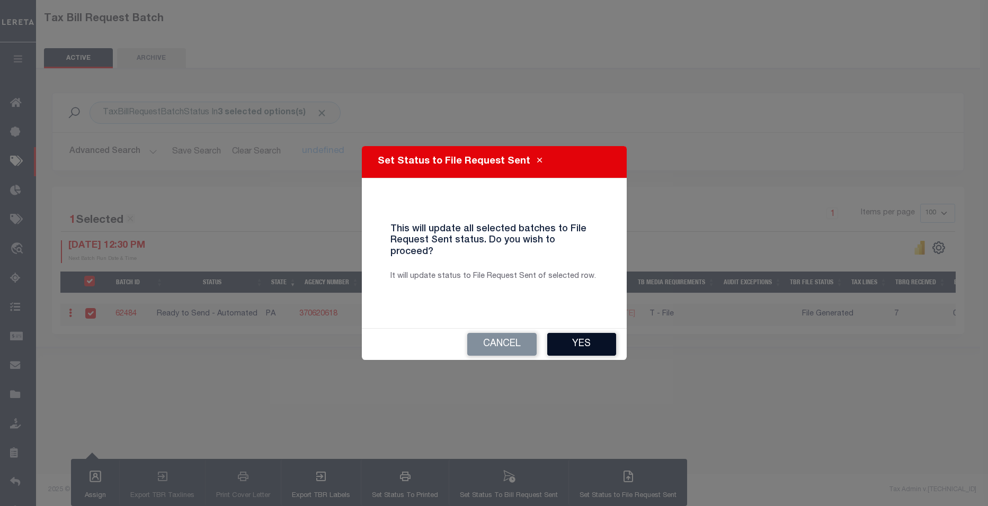
click at [553, 345] on button "Yes" at bounding box center [581, 344] width 69 height 23
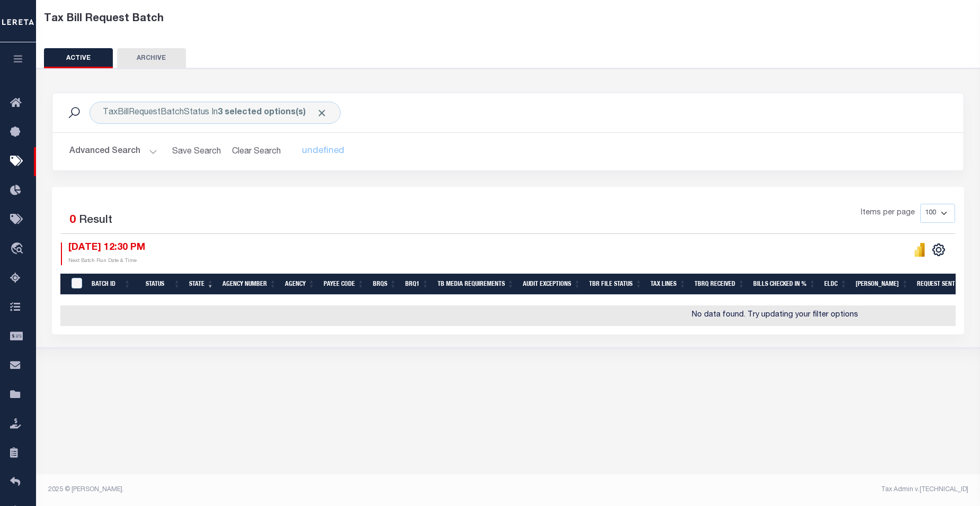
click at [146, 153] on button "Advanced Search" at bounding box center [113, 151] width 88 height 21
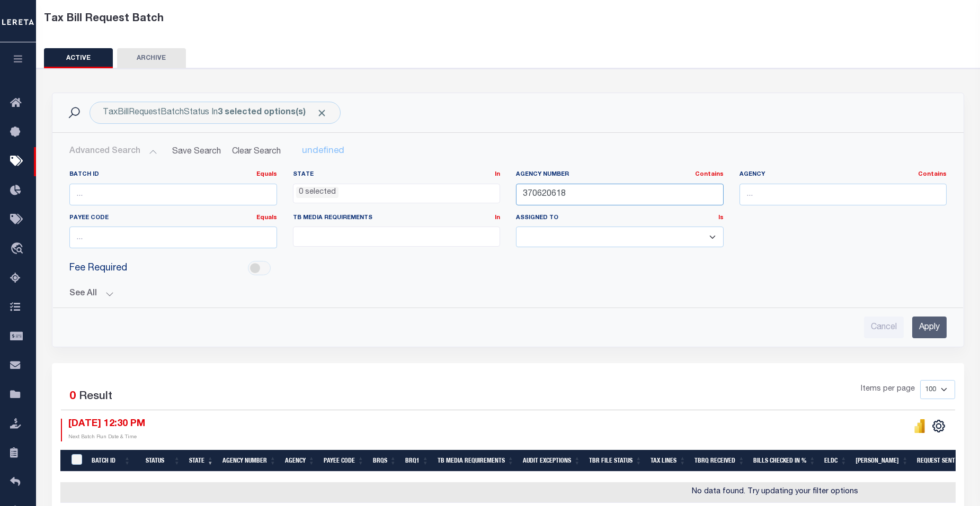
drag, startPoint x: 572, startPoint y: 195, endPoint x: 370, endPoint y: 192, distance: 201.4
click at [370, 192] on div "Batch ID Equals Equals Is Not Equal To Is Greater Than Is Less Than State In In…" at bounding box center [507, 214] width 893 height 86
paste input "23"
type input "370620623"
click at [553, 334] on input "Apply" at bounding box center [929, 328] width 34 height 22
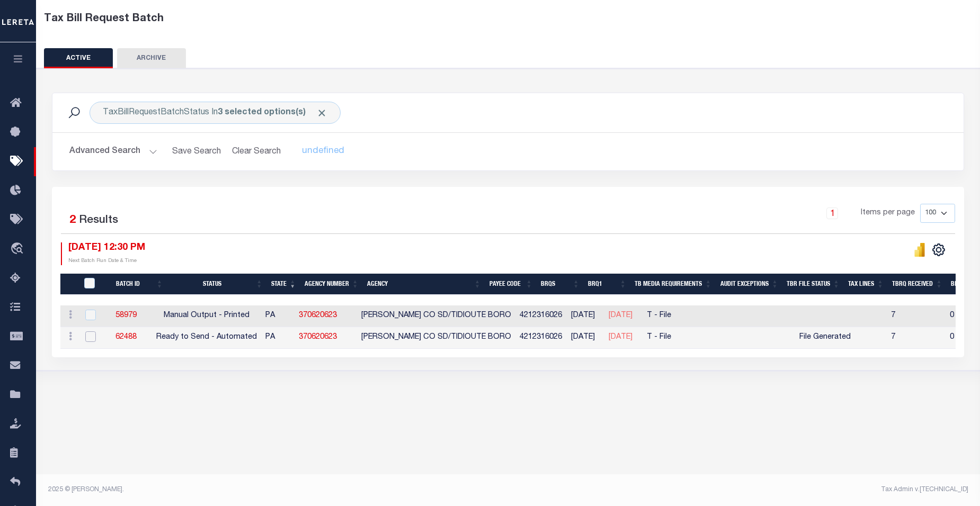
click at [91, 338] on input "checkbox" at bounding box center [90, 337] width 11 height 11
checkbox input "true"
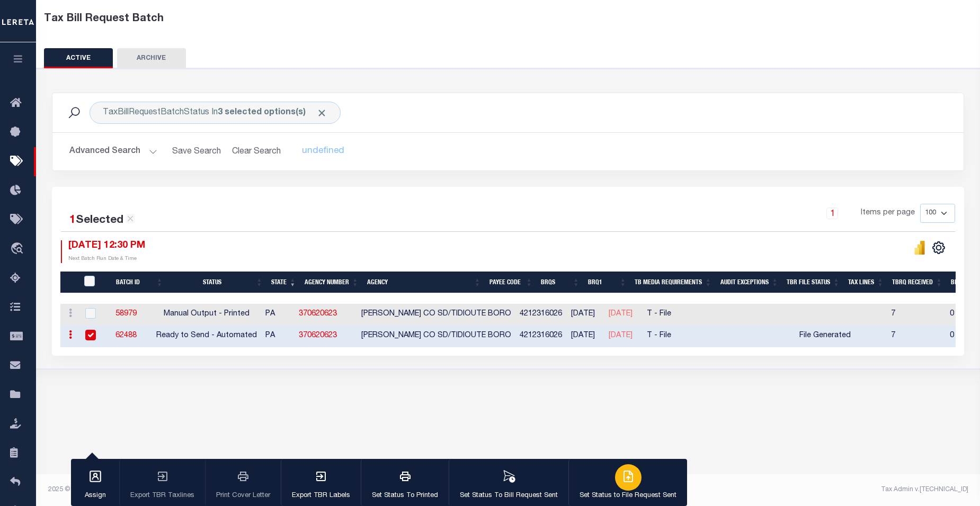
click at [553, 481] on button "Set Status to File Request Sent" at bounding box center [627, 483] width 119 height 48
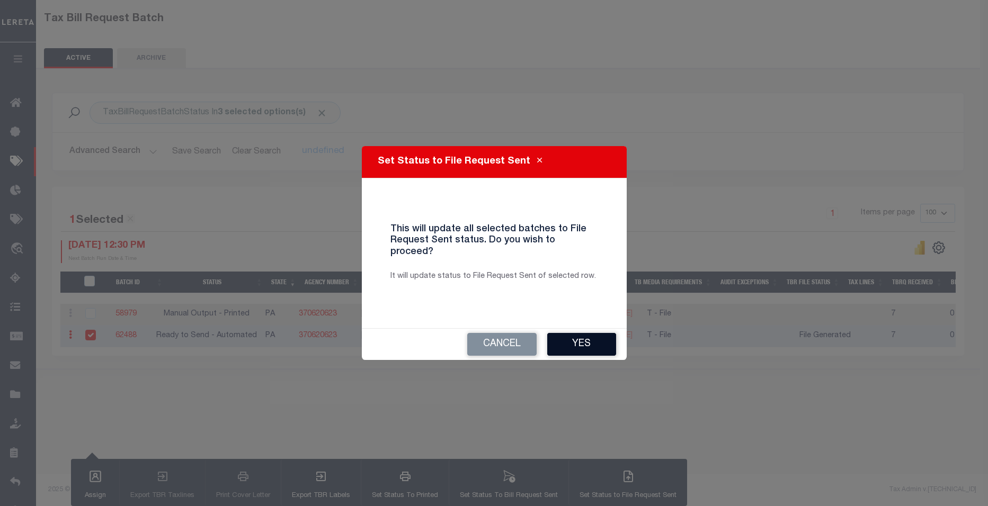
click at [553, 340] on button "Yes" at bounding box center [581, 344] width 69 height 23
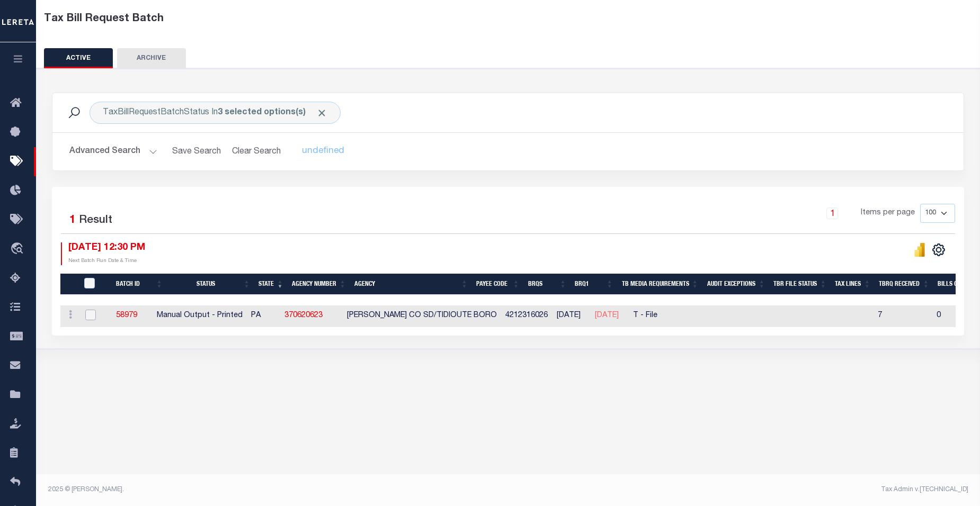
click at [85, 316] on input "checkbox" at bounding box center [90, 315] width 11 height 11
checkbox input "true"
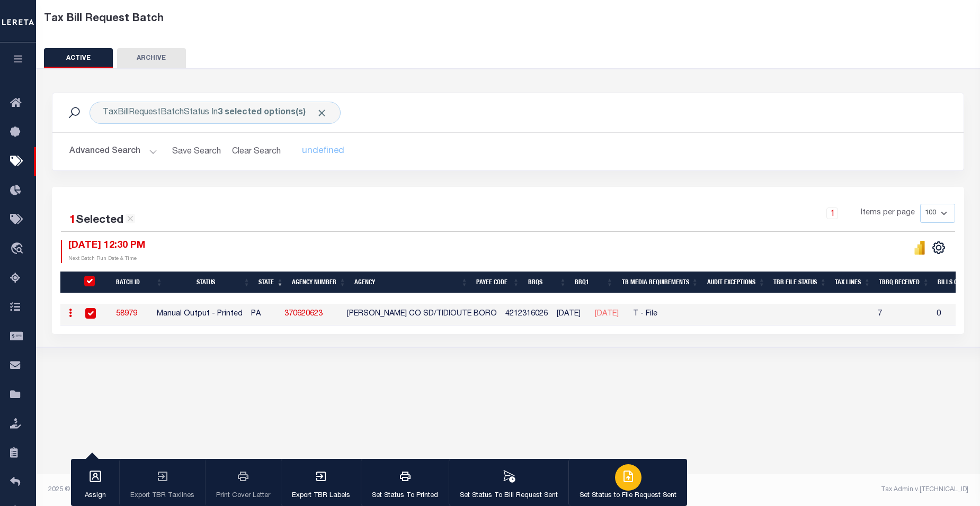
click at [553, 487] on div "button" at bounding box center [628, 478] width 26 height 26
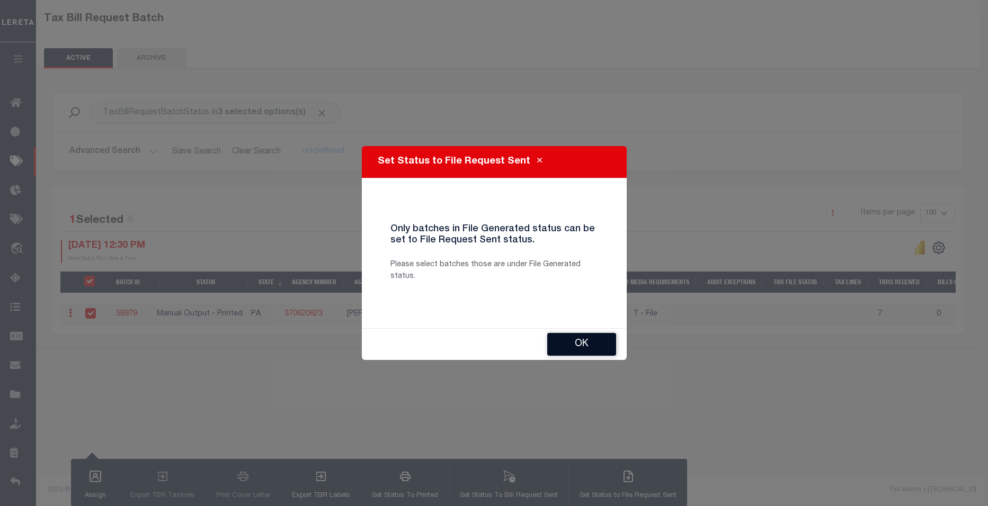
click at [553, 345] on button "OK" at bounding box center [581, 344] width 69 height 23
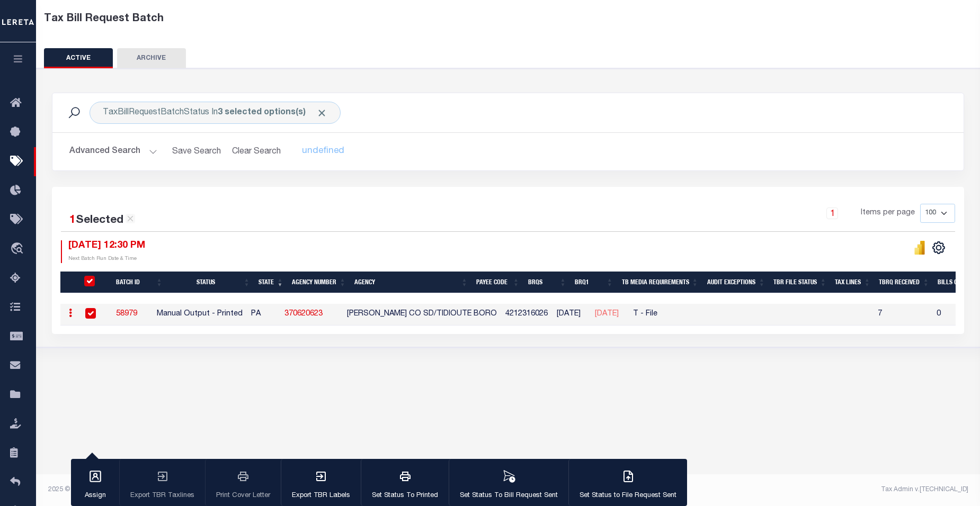
click at [228, 410] on div "Tax Bill Request Batch ACTIVE ARCHIVE HISTORY" at bounding box center [508, 215] width 944 height 456
click at [147, 149] on button "Advanced Search" at bounding box center [113, 151] width 88 height 21
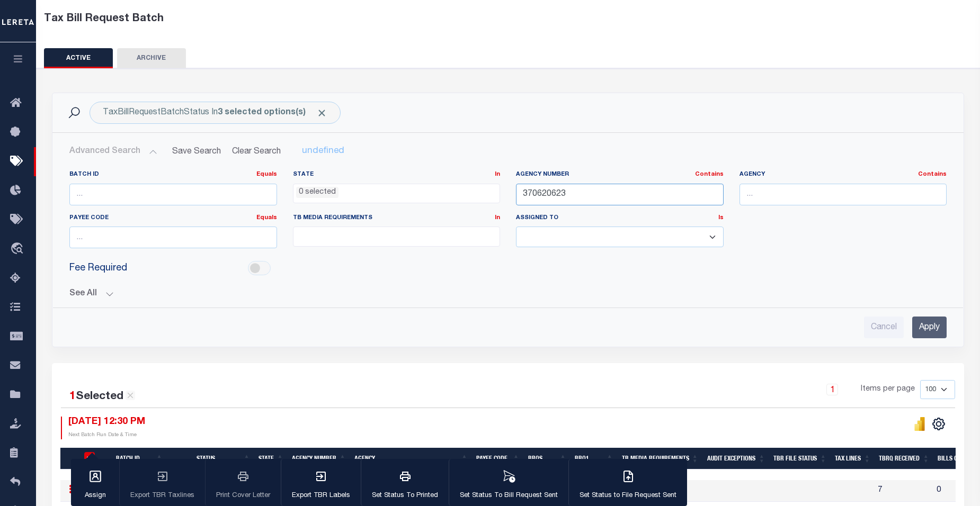
drag, startPoint x: 572, startPoint y: 197, endPoint x: 443, endPoint y: 195, distance: 128.7
click at [443, 195] on div "Batch ID Equals Equals Is Not Equal To Is Greater Than Is Less Than State In In…" at bounding box center [507, 214] width 893 height 86
paste input "5"
type input "370620625"
click at [553, 331] on input "Apply" at bounding box center [929, 328] width 34 height 22
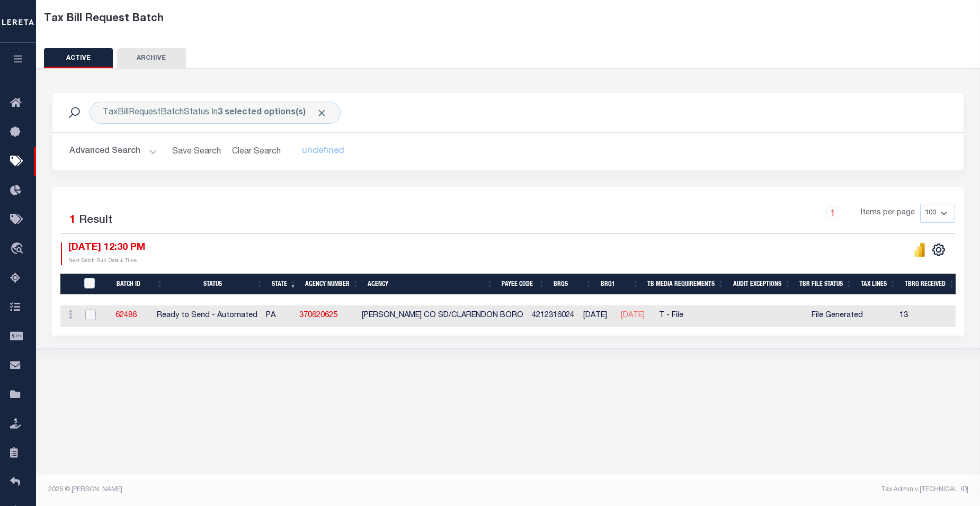
click at [88, 318] on input "checkbox" at bounding box center [90, 315] width 11 height 11
checkbox input "true"
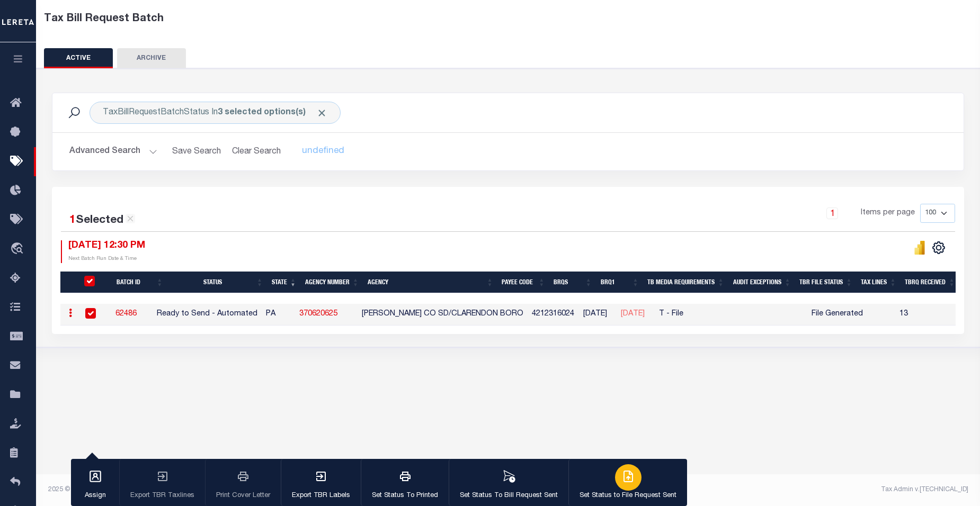
click at [553, 481] on div "button" at bounding box center [628, 478] width 26 height 26
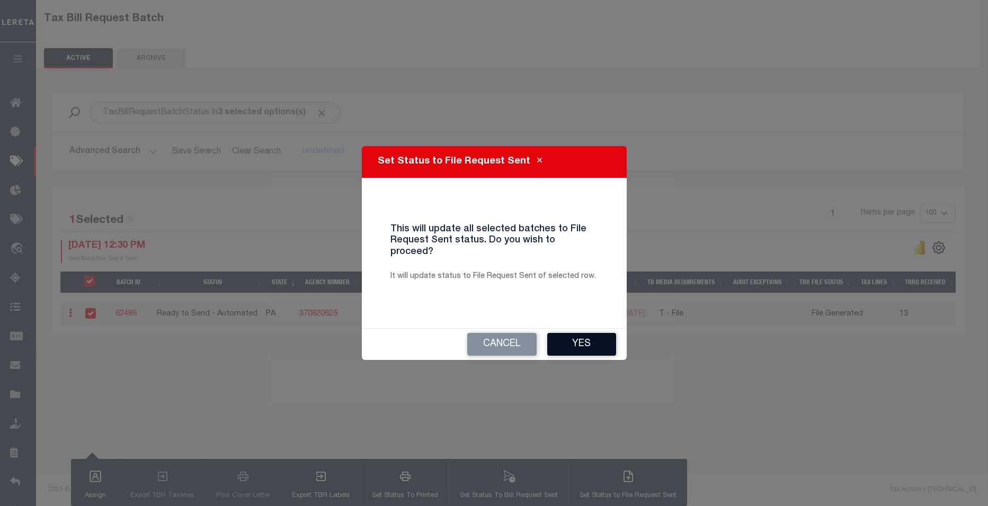
click at [553, 344] on button "Yes" at bounding box center [581, 344] width 69 height 23
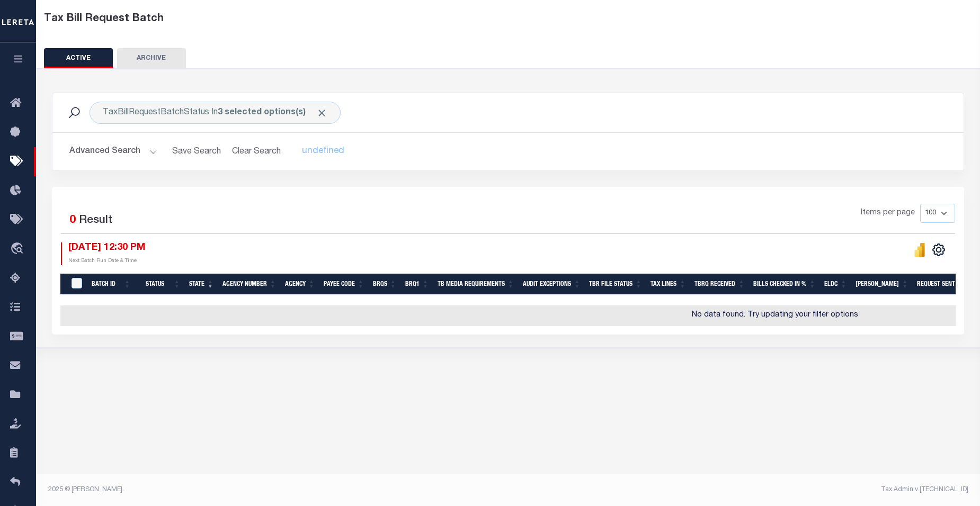
click at [147, 154] on button "Advanced Search" at bounding box center [113, 151] width 88 height 21
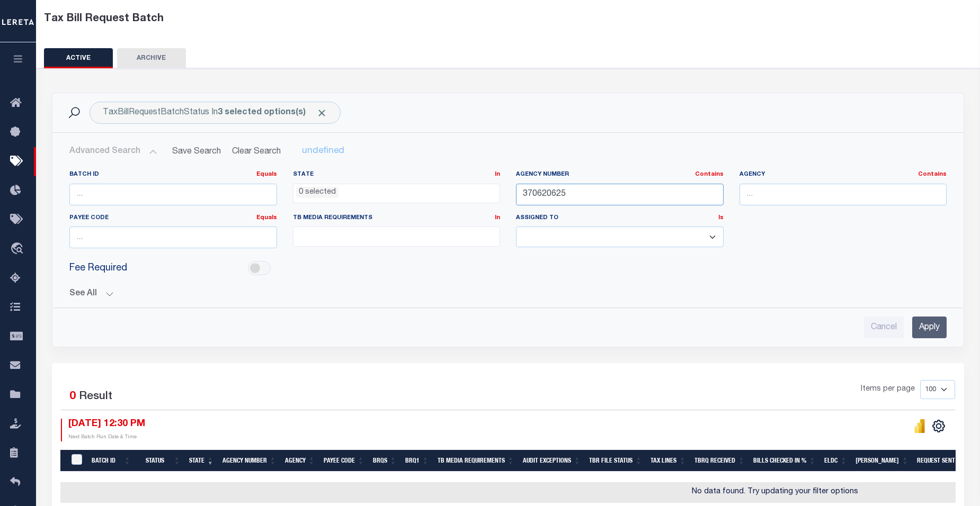
drag, startPoint x: 572, startPoint y: 194, endPoint x: 350, endPoint y: 195, distance: 222.0
click at [350, 195] on div "Batch ID Equals Equals Is Not Equal To Is Greater Than Is Less Than State In In…" at bounding box center [507, 214] width 893 height 86
paste input "6"
type input "370620626"
click at [553, 331] on input "Apply" at bounding box center [929, 328] width 34 height 22
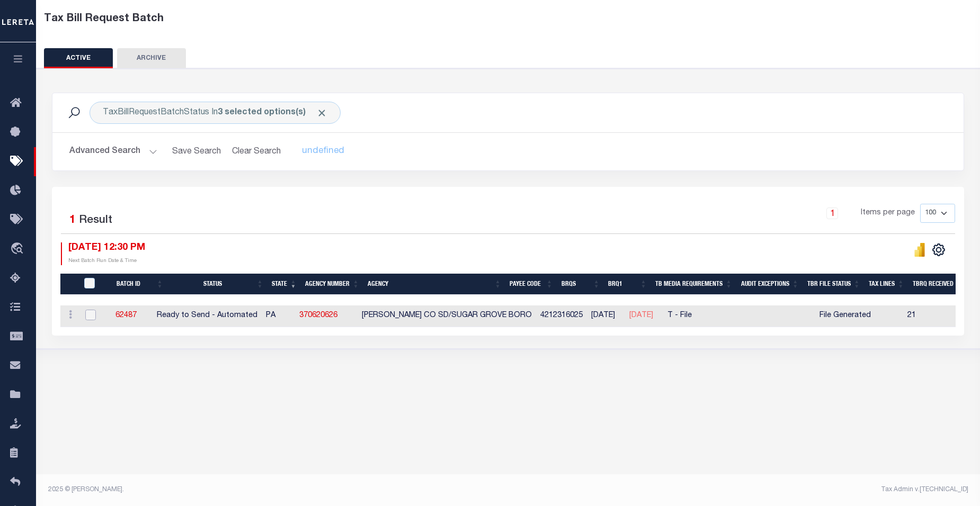
click at [88, 315] on input "checkbox" at bounding box center [90, 315] width 11 height 11
checkbox input "true"
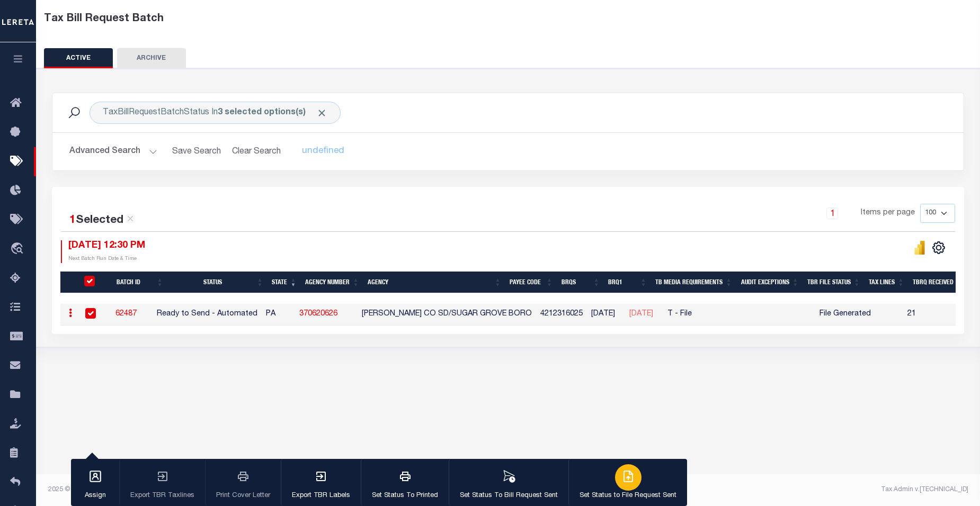
click at [553, 480] on icon "button" at bounding box center [630, 476] width 6 height 8
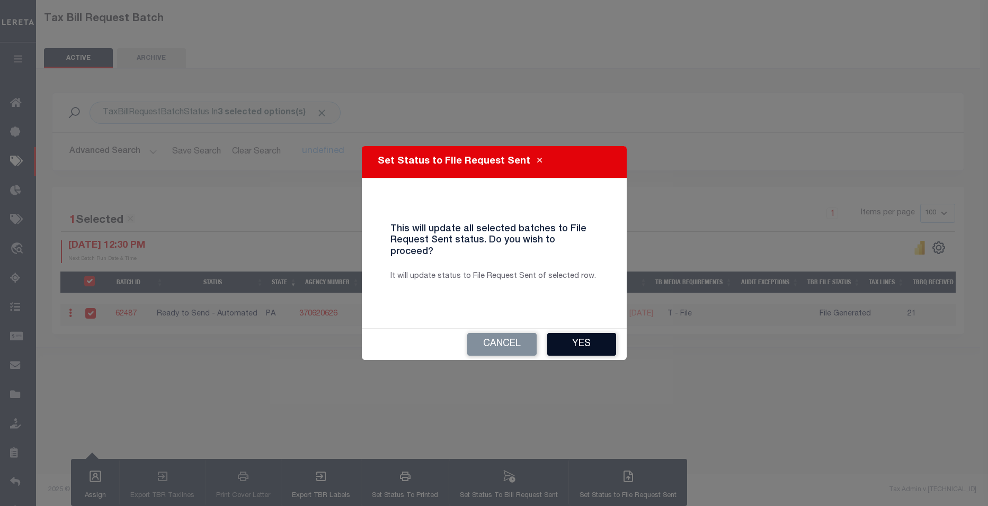
click at [553, 333] on button "Yes" at bounding box center [581, 344] width 69 height 23
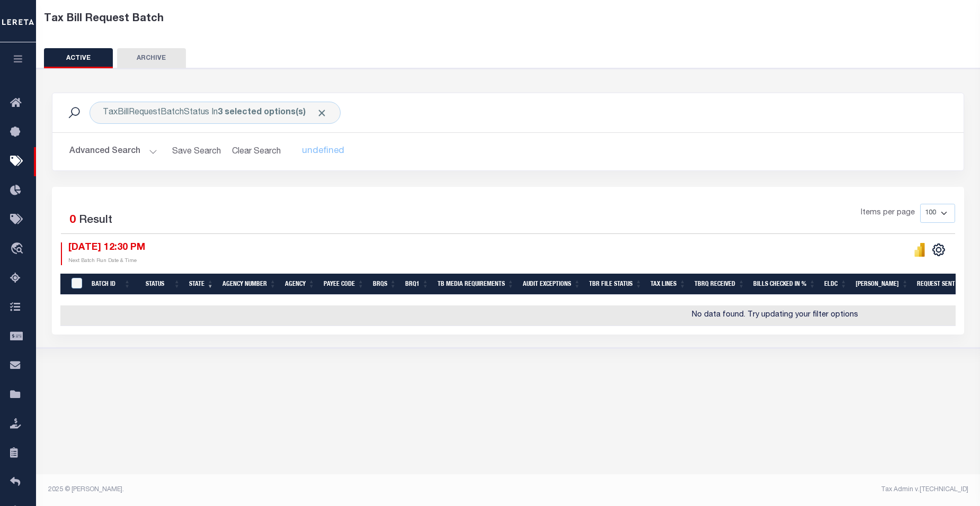
click at [152, 154] on button "Advanced Search" at bounding box center [113, 151] width 88 height 21
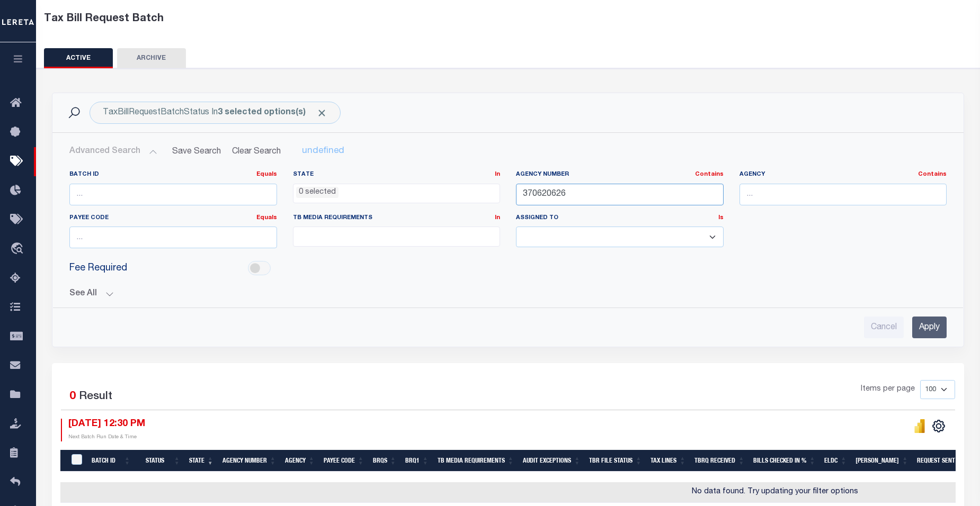
drag, startPoint x: 581, startPoint y: 195, endPoint x: 346, endPoint y: 194, distance: 235.2
click at [346, 194] on div "Batch ID Equals Equals Is Not Equal To Is Greater Than Is Less Than State In In…" at bounding box center [507, 214] width 893 height 86
paste input "90210000"
type input "390210000"
click at [553, 329] on input "Apply" at bounding box center [929, 328] width 34 height 22
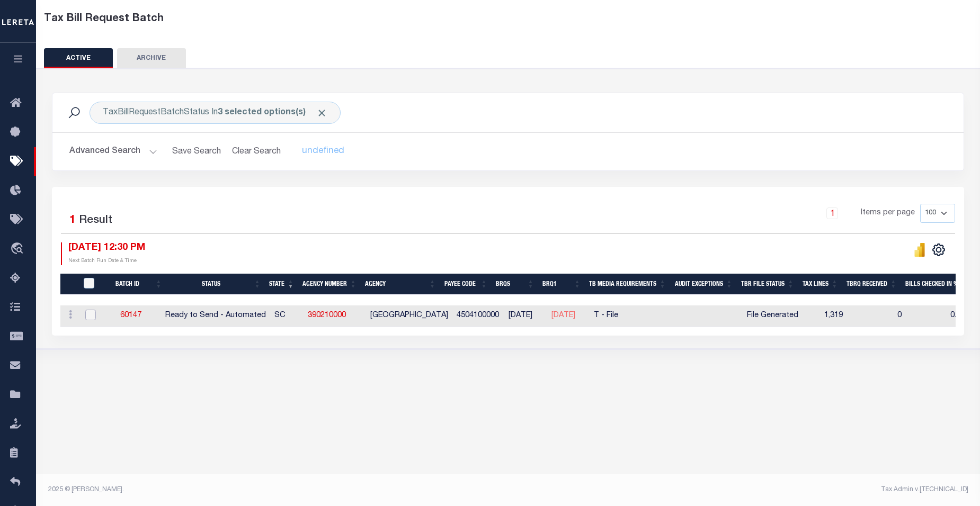
click at [89, 315] on input "checkbox" at bounding box center [90, 315] width 11 height 11
checkbox input "true"
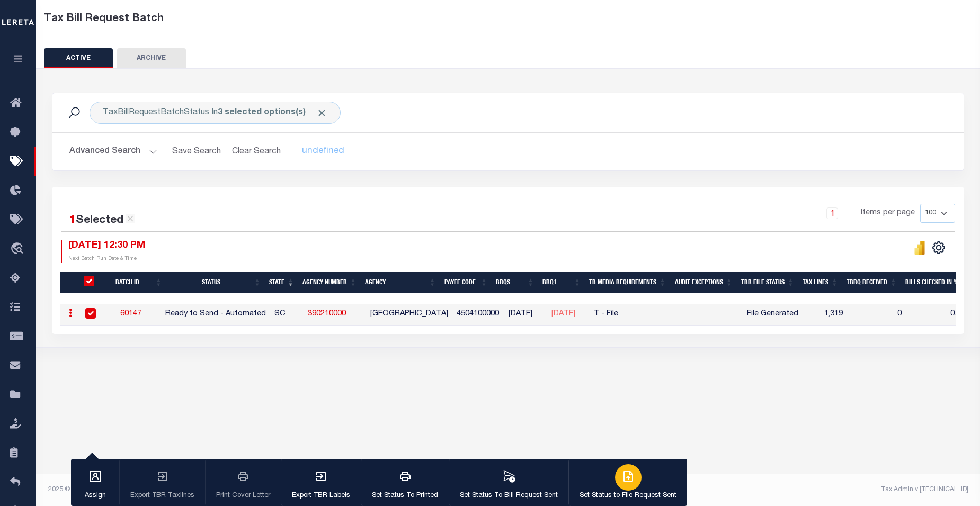
click at [553, 482] on icon "button" at bounding box center [628, 477] width 8 height 11
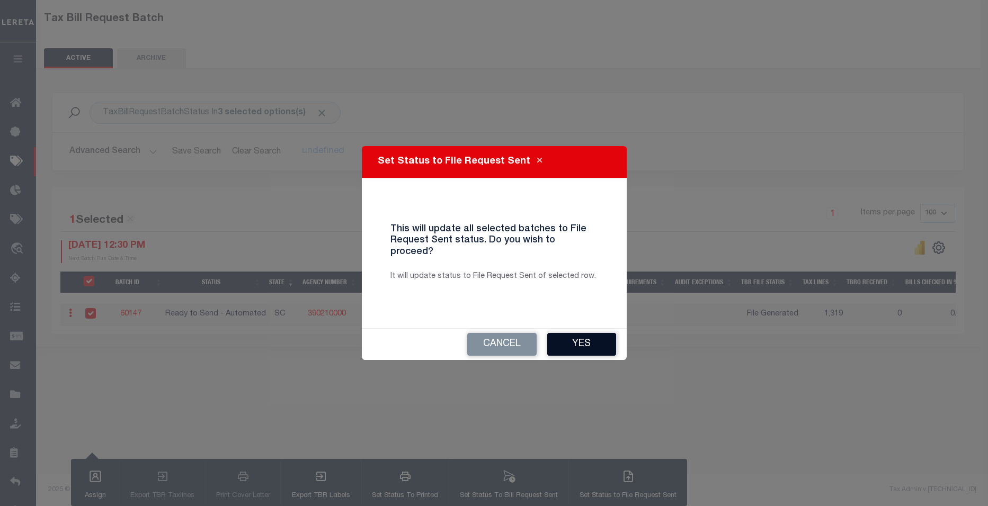
click at [553, 336] on button "Yes" at bounding box center [581, 344] width 69 height 23
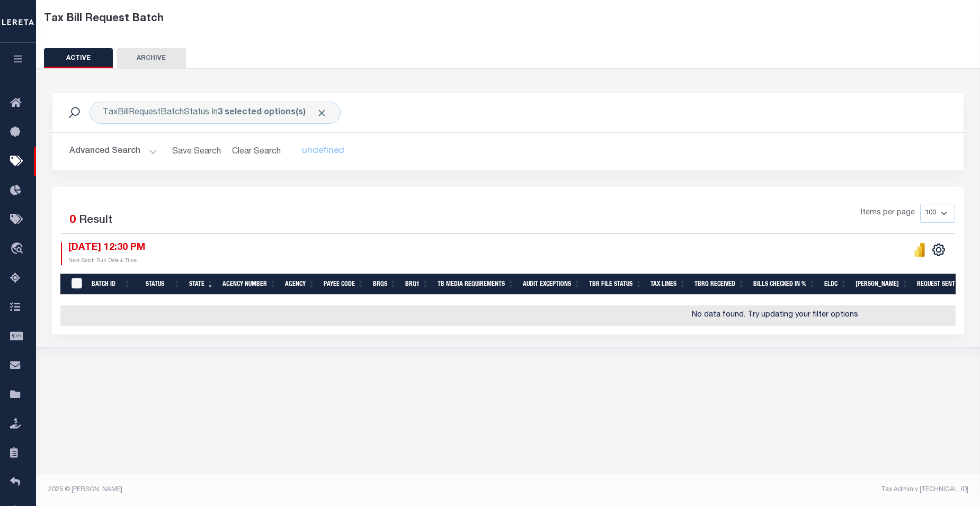
click at [149, 149] on button "Advanced Search" at bounding box center [113, 151] width 88 height 21
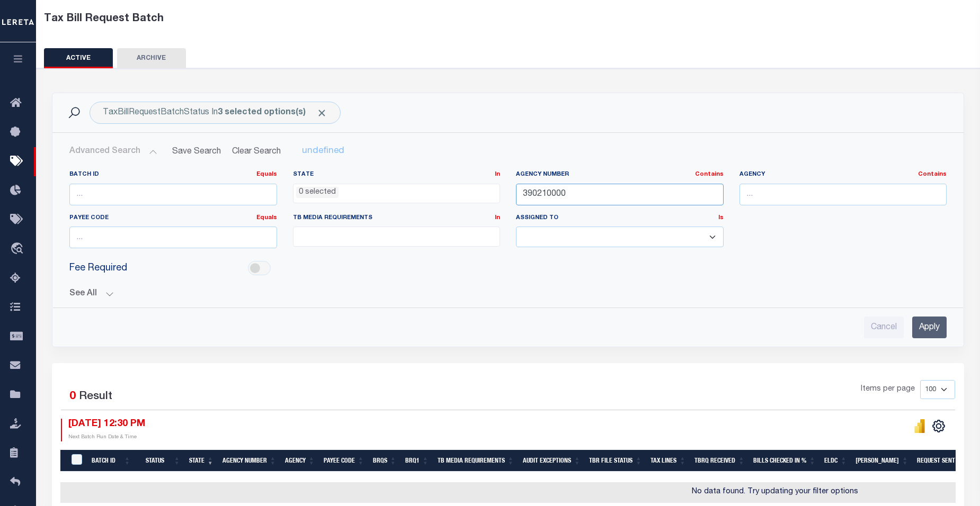
drag, startPoint x: 585, startPoint y: 196, endPoint x: 356, endPoint y: 191, distance: 229.5
click at [356, 191] on div "Batch ID Equals Equals Is Not Equal To Is Greater Than Is Less Than State In In…" at bounding box center [507, 214] width 893 height 86
paste input "42084"
type input "420840000"
click at [553, 327] on input "Apply" at bounding box center [929, 328] width 34 height 22
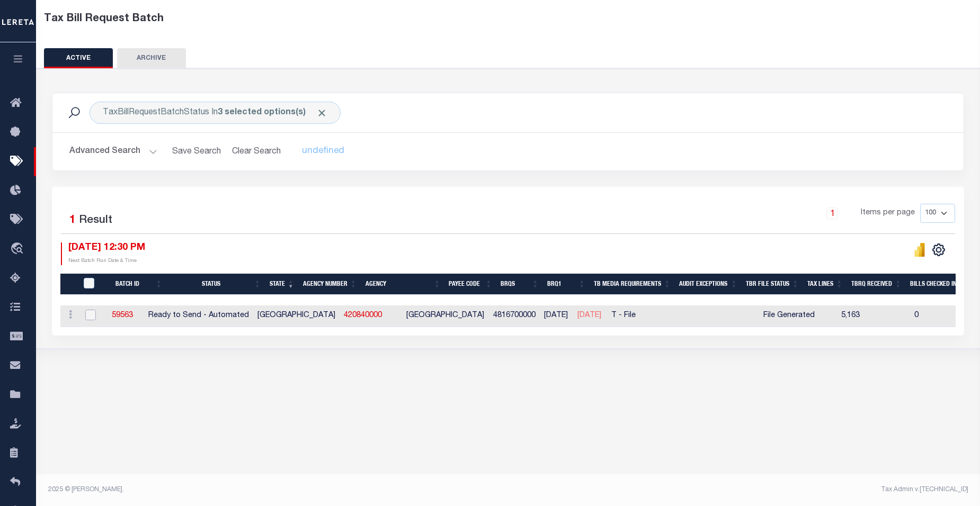
click at [89, 316] on input "checkbox" at bounding box center [90, 315] width 11 height 11
checkbox input "true"
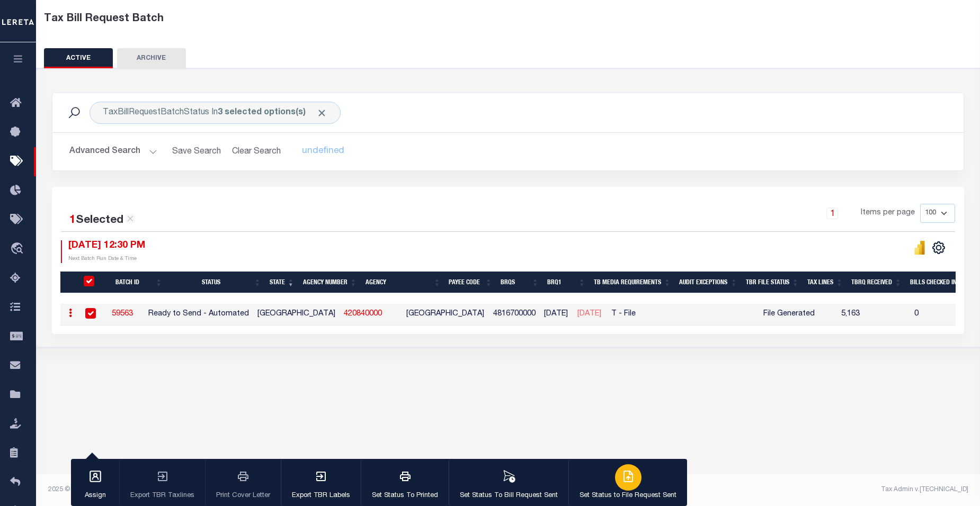
click at [553, 482] on icon "button" at bounding box center [628, 477] width 8 height 11
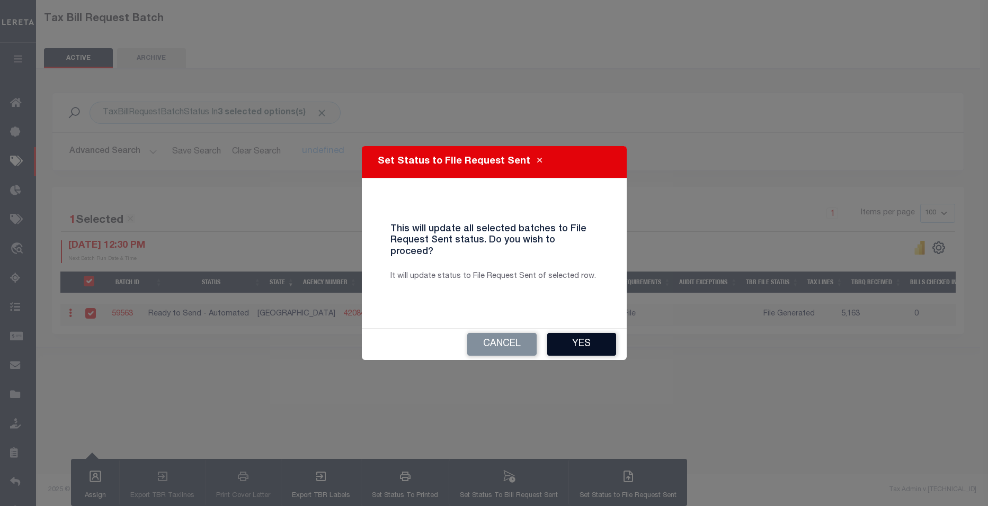
click at [553, 337] on button "Yes" at bounding box center [581, 344] width 69 height 23
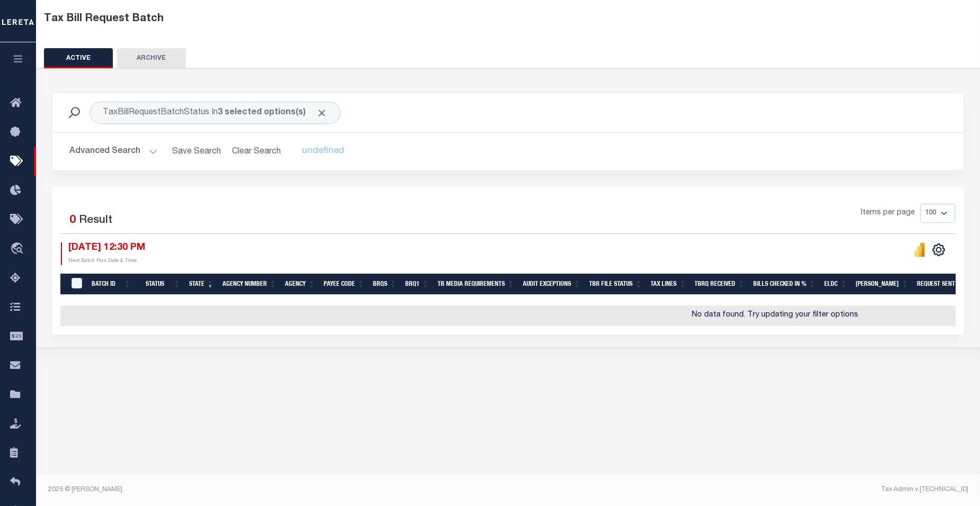
click at [152, 155] on button "Advanced Search" at bounding box center [113, 151] width 88 height 21
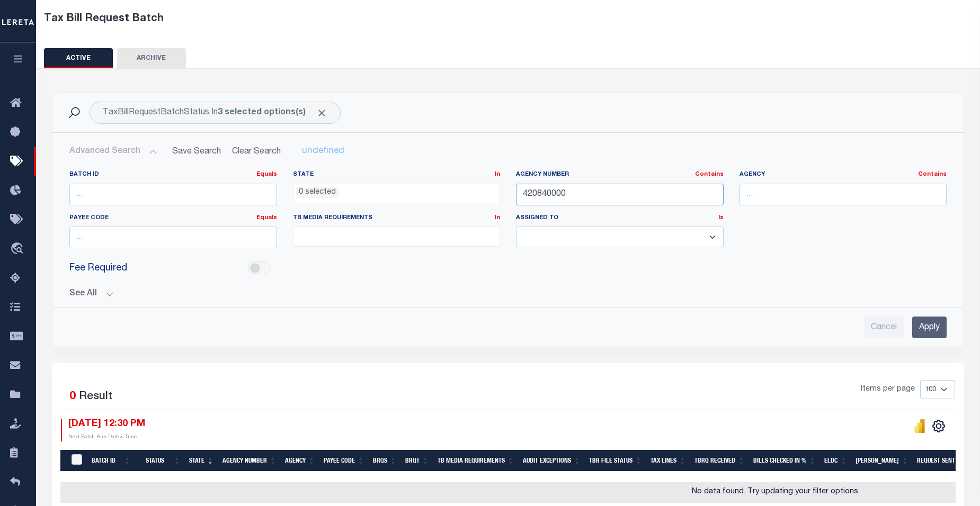
drag, startPoint x: 580, startPoint y: 199, endPoint x: 254, endPoint y: 198, distance: 325.8
click at [254, 198] on div "Batch ID Equals Equals Is Not Equal To Is Greater Than Is Less Than State In In…" at bounding box center [507, 214] width 893 height 86
click at [553, 323] on input "Apply" at bounding box center [929, 328] width 34 height 22
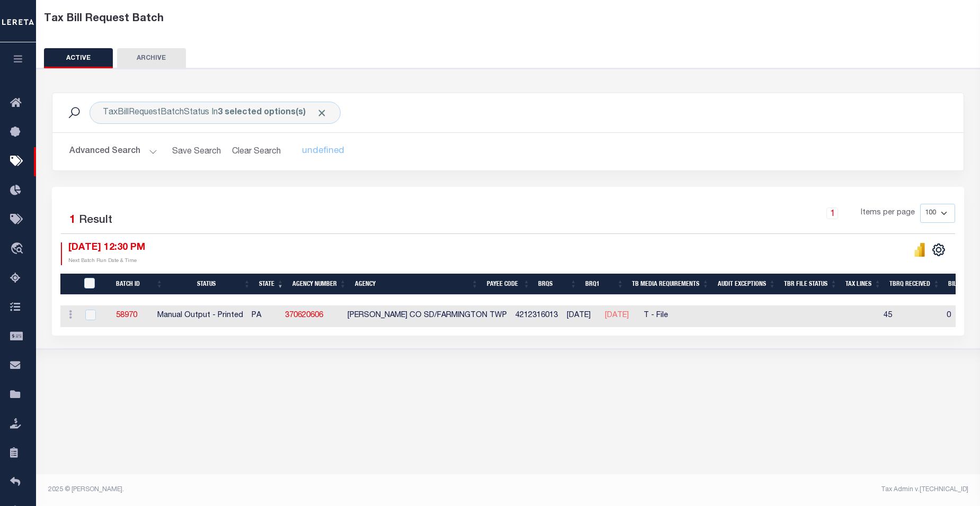
click at [198, 382] on div "Tax Bill Request Batch ACTIVE ARCHIVE HISTORY" at bounding box center [508, 184] width 944 height 395
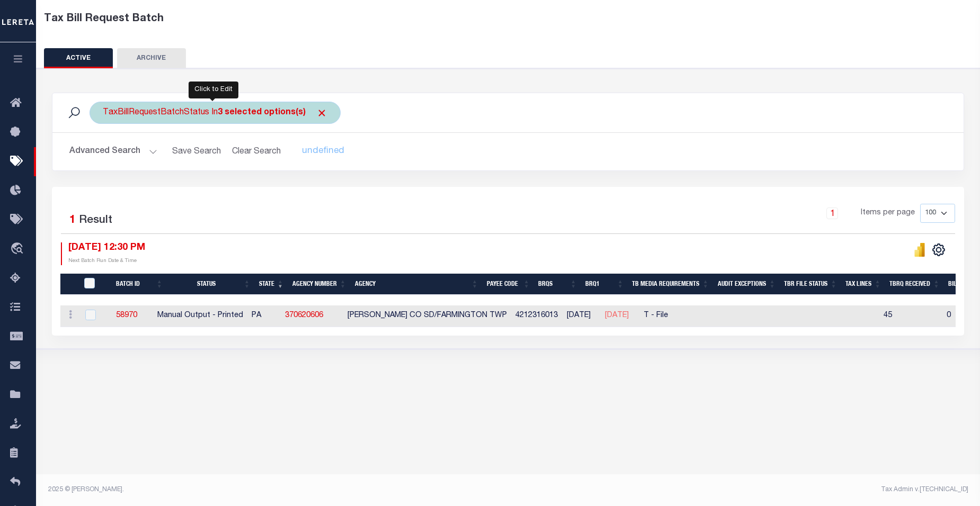
click at [174, 117] on div "TaxBillRequestBatchStatus In 3 selected options(s) Ready to Send - Manual (RTS)…" at bounding box center [215, 113] width 251 height 22
click at [164, 135] on ul "3 selected" at bounding box center [181, 134] width 155 height 14
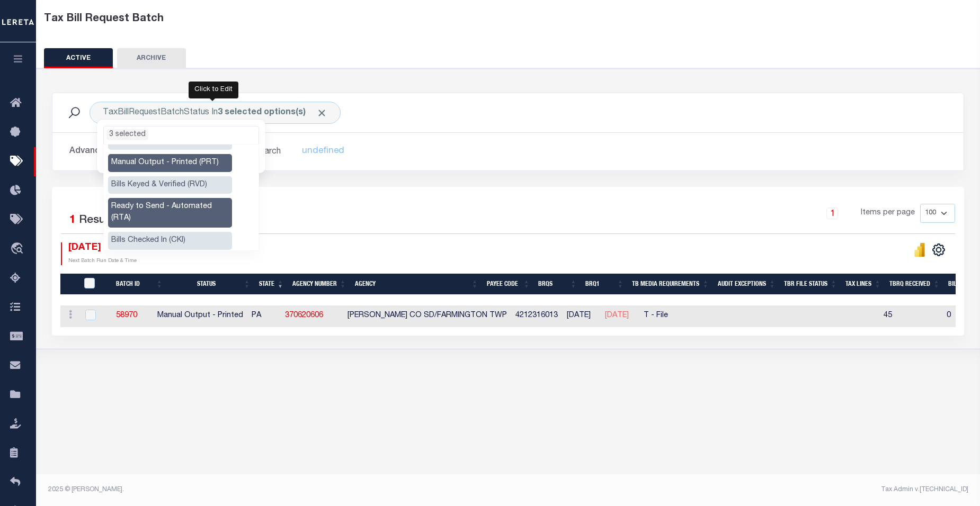
scroll to position [0, 0]
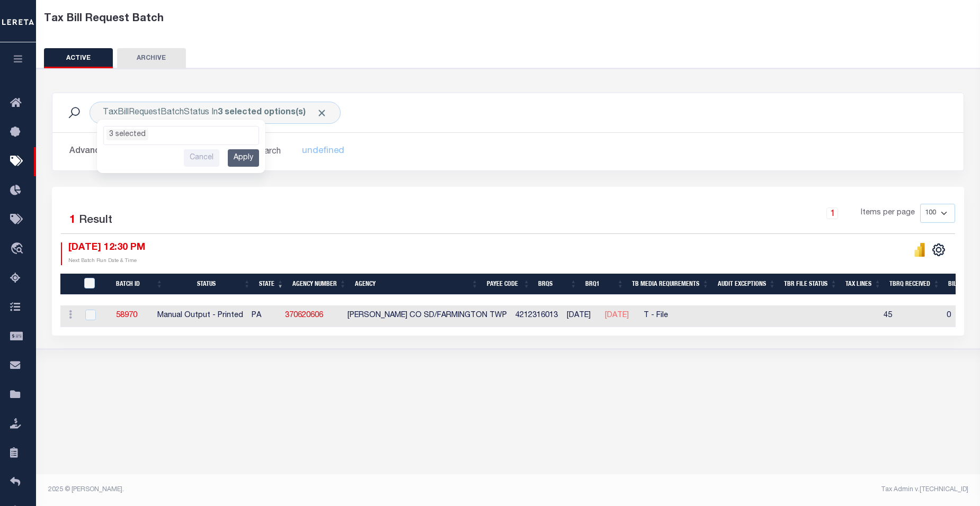
click at [457, 216] on div "1 Items per page 100 200 500 1000" at bounding box center [622, 218] width 667 height 28
click at [154, 149] on button "Advanced Search" at bounding box center [113, 151] width 88 height 21
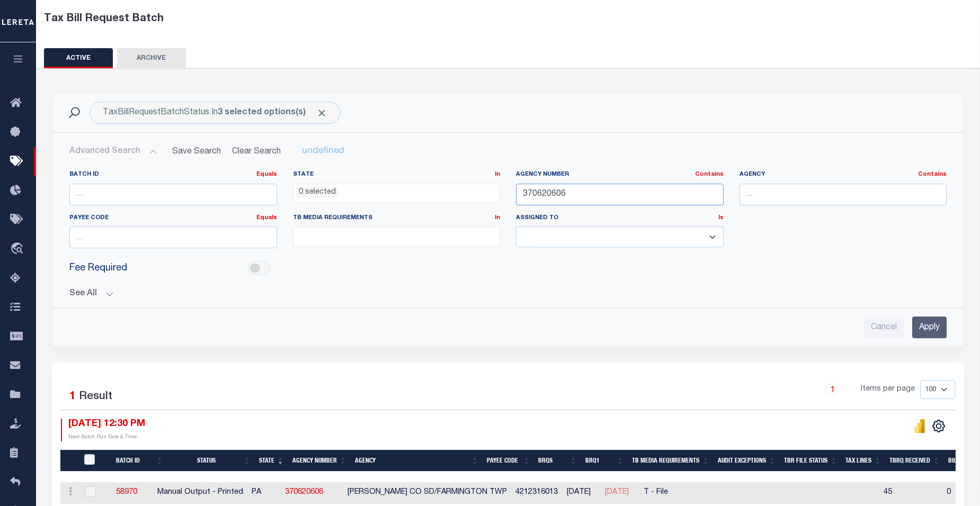
drag, startPoint x: 583, startPoint y: 193, endPoint x: 336, endPoint y: 194, distance: 246.9
click at [337, 194] on div "Batch ID Equals Equals Is Not Equal To Is Greater Than Is Less Than State In In…" at bounding box center [507, 214] width 893 height 86
paste input "130800000"
click at [553, 325] on input "Apply" at bounding box center [929, 328] width 34 height 22
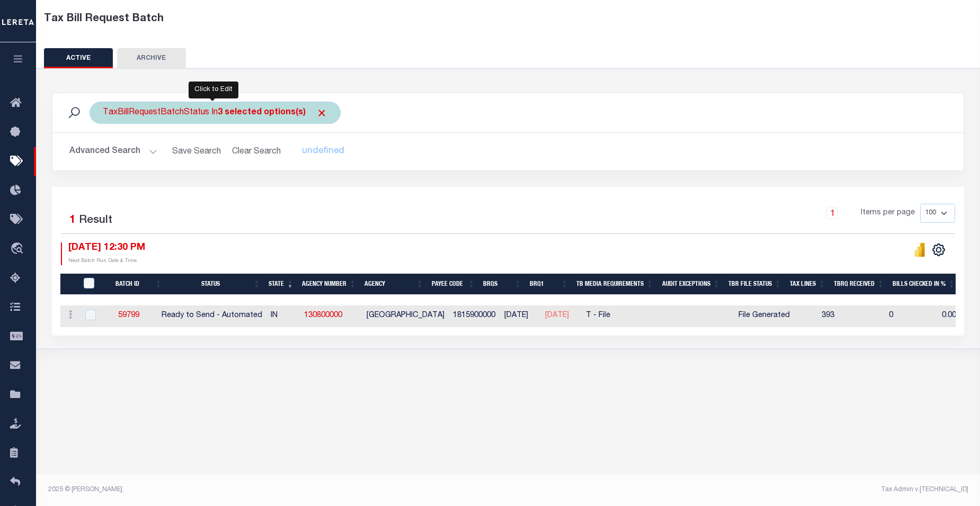
click at [176, 117] on div "TaxBillRequestBatchStatus In 3 selected options(s) Ready to Send - Manual (RTS)…" at bounding box center [215, 113] width 251 height 22
click at [170, 131] on ul "3 selected" at bounding box center [181, 134] width 155 height 14
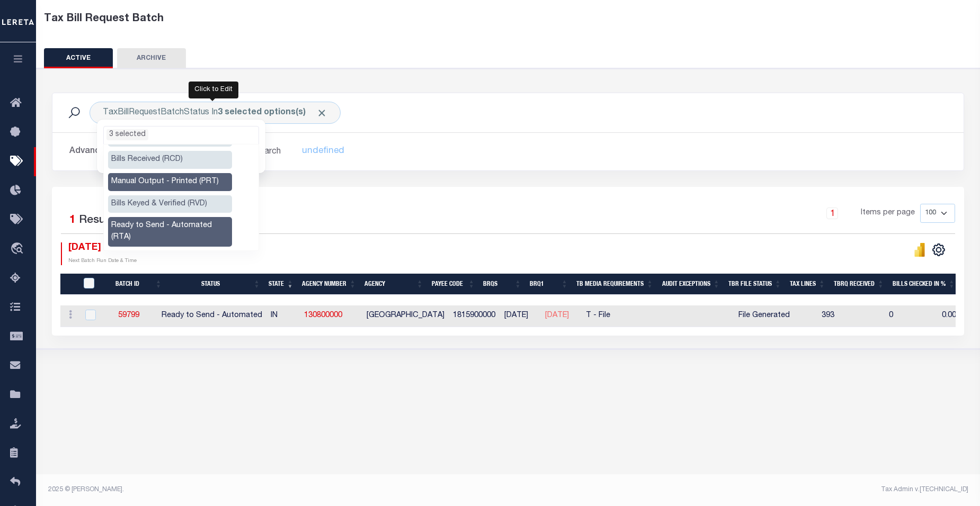
scroll to position [0, 0]
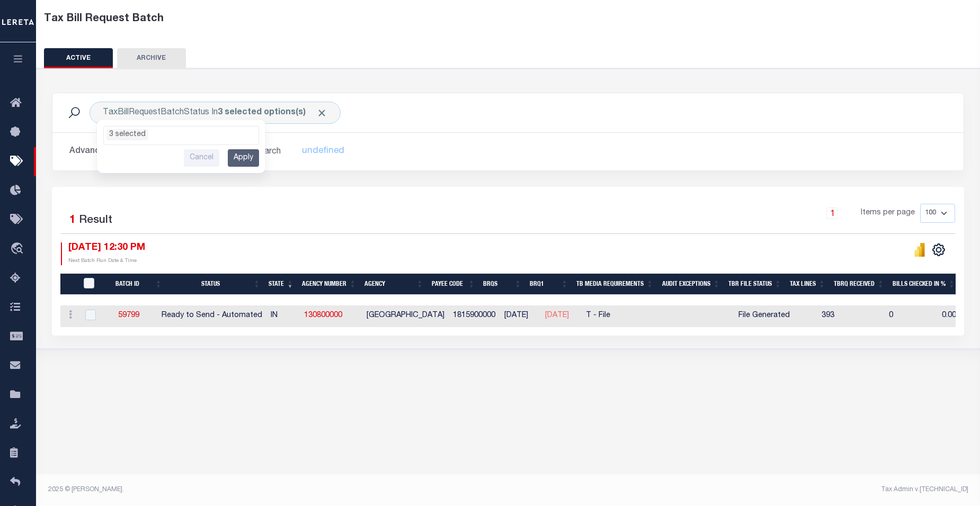
click at [544, 194] on div "1 Selected 1 Result 1 Items per page 100 200 500 1000 [DATE] 12:30 PM" at bounding box center [508, 261] width 912 height 149
click at [152, 152] on button "Advanced Search" at bounding box center [113, 151] width 88 height 21
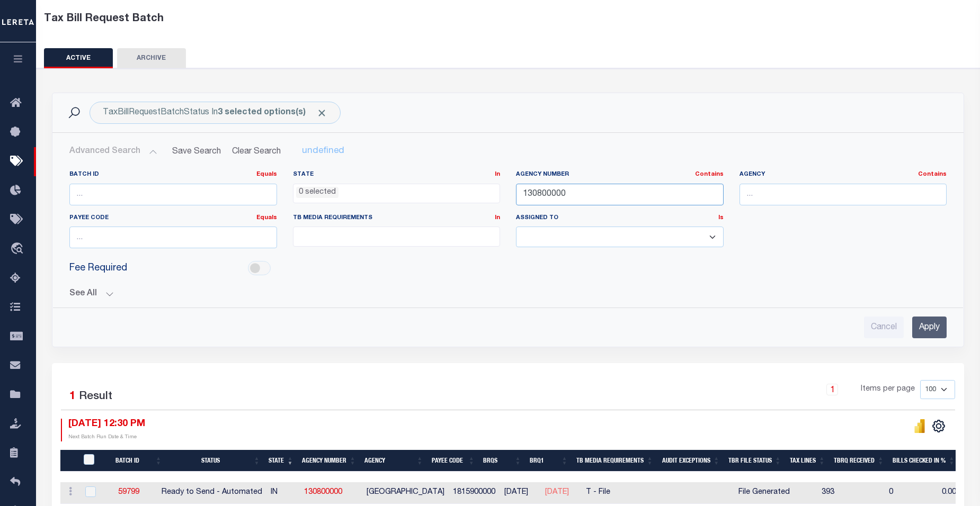
drag, startPoint x: 582, startPoint y: 192, endPoint x: 371, endPoint y: 185, distance: 210.5
click at [371, 185] on div "Batch ID Equals Equals Is Not Equal To Is Greater Than Is Less Than State In In…" at bounding box center [507, 214] width 893 height 86
type input "370620606"
click at [553, 330] on input "Apply" at bounding box center [929, 328] width 34 height 22
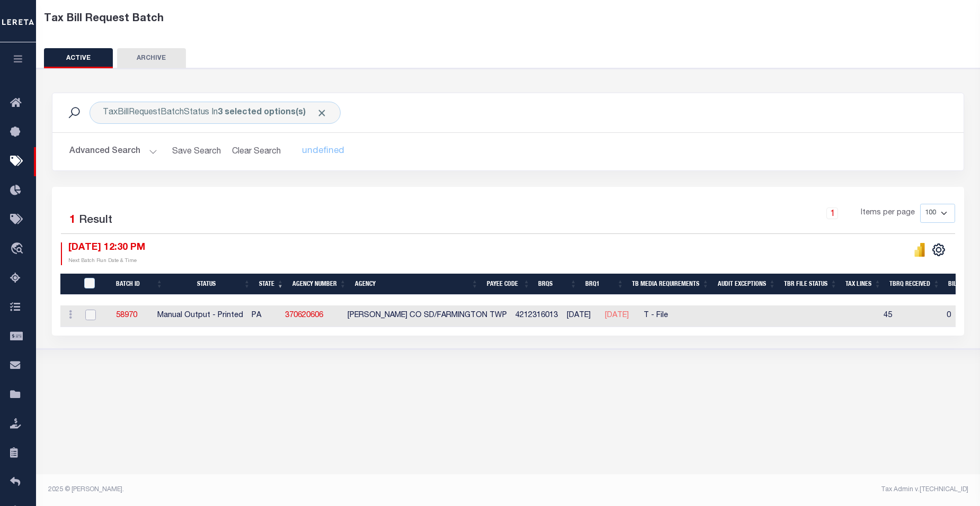
click at [93, 316] on input "checkbox" at bounding box center [90, 315] width 11 height 11
checkbox input "true"
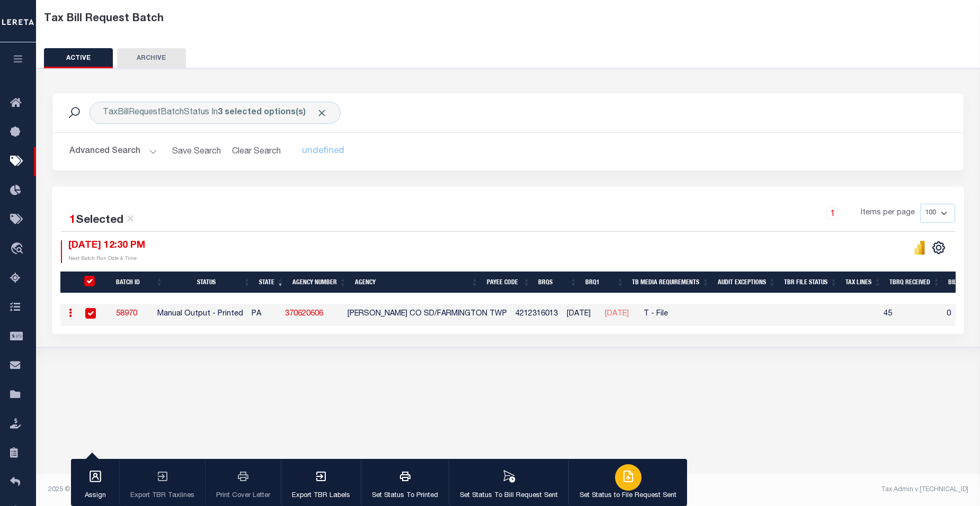
click at [553, 476] on icon "button" at bounding box center [628, 476] width 13 height 13
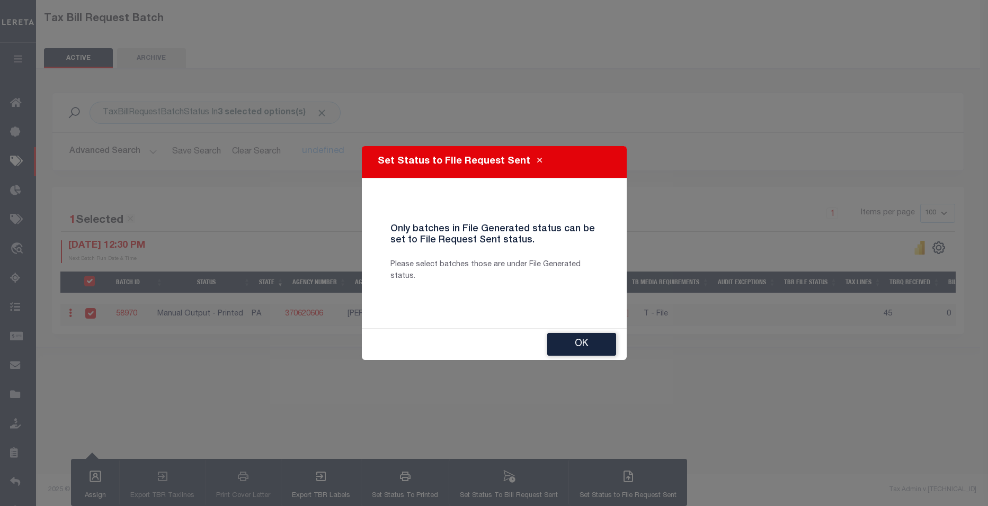
click at [392, 304] on div "Only batches in File Generated status can be set to File Request Sent status. P…" at bounding box center [494, 253] width 239 height 125
click at [553, 346] on button "OK" at bounding box center [581, 344] width 69 height 23
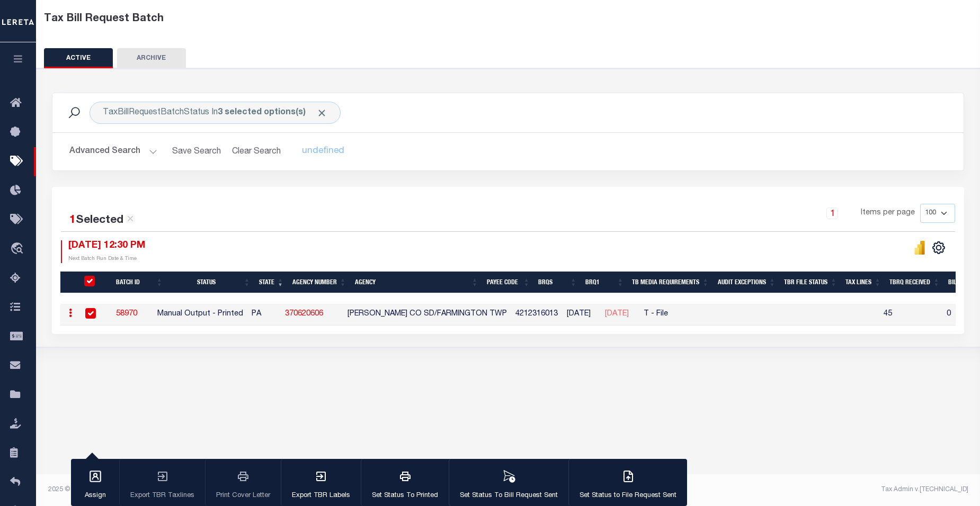
click at [260, 236] on div "1 Selected 1 Result 1 Items per page 100 200 500 1000 [DATE] 12:30 PM Next Batc…" at bounding box center [507, 233] width 911 height 59
